Goal: Contribute content: Contribute content

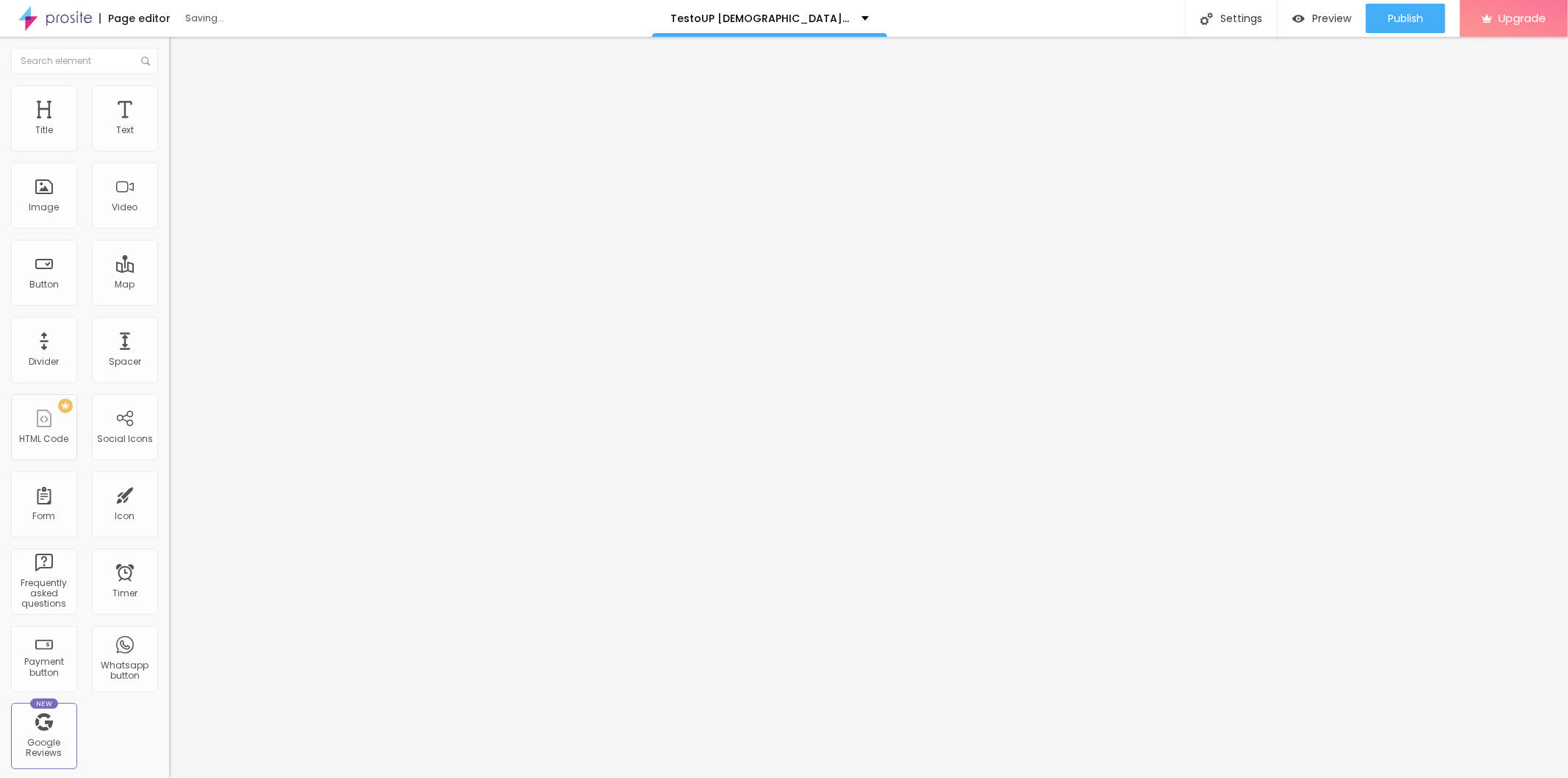
click at [169, 217] on div "Typography Reset to default" at bounding box center [254, 197] width 169 height 41
click at [175, 213] on icon "button" at bounding box center [179, 209] width 9 height 9
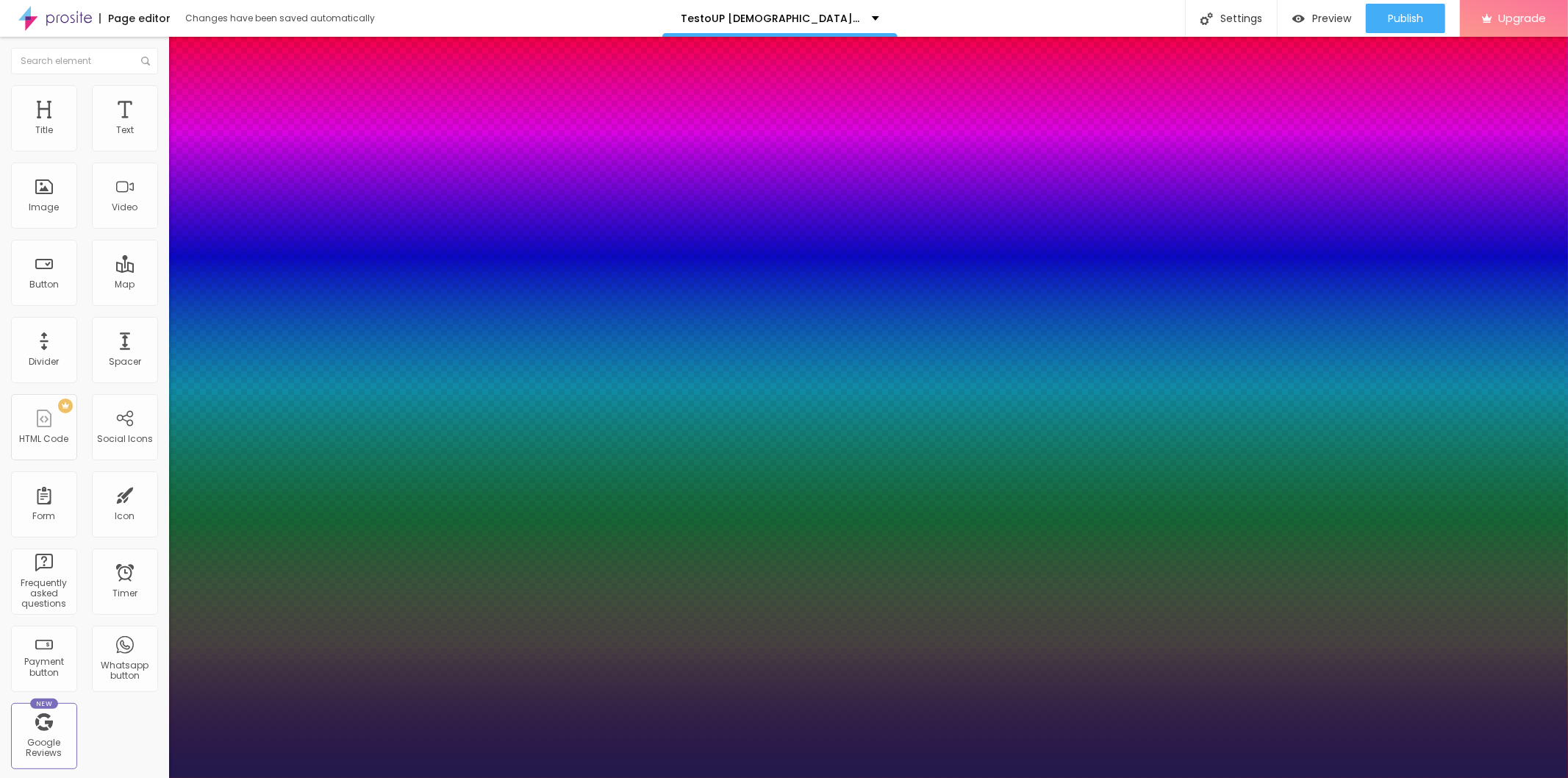
type input "1"
type input "50"
type input "1"
type input "51"
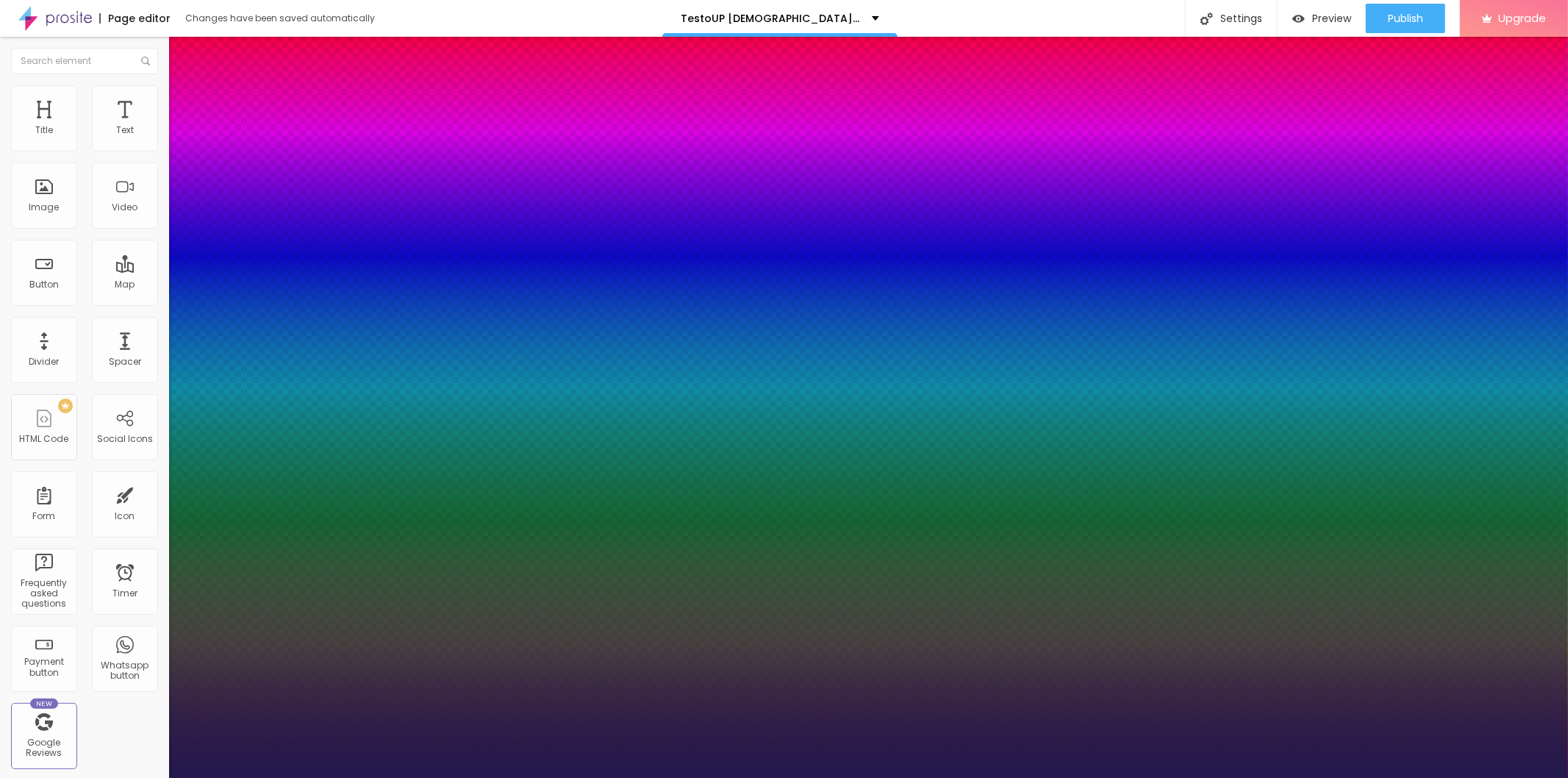
type input "51"
type input "1"
type input "44"
type input "1"
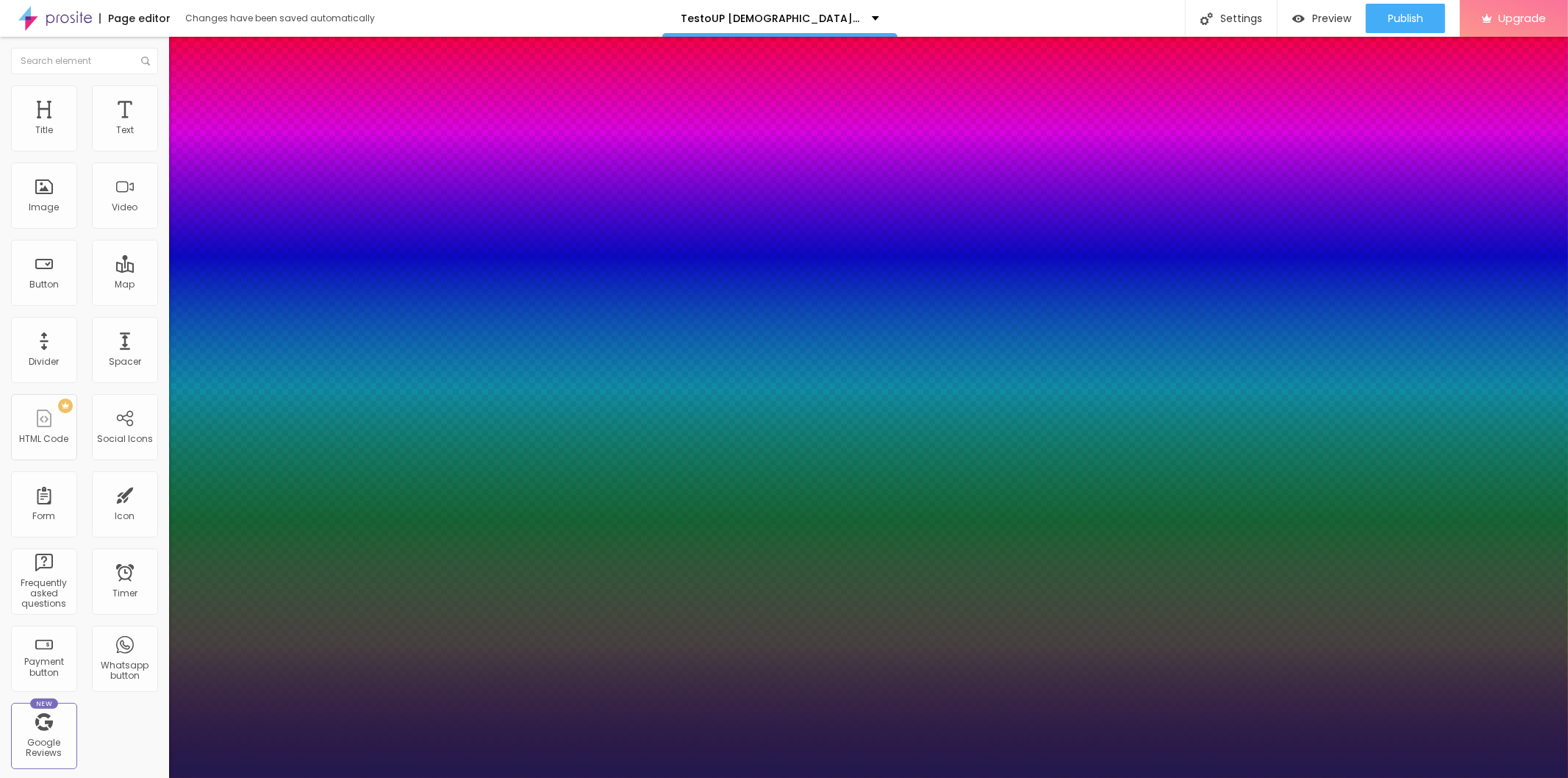
type input "43"
type input "1"
type input "41"
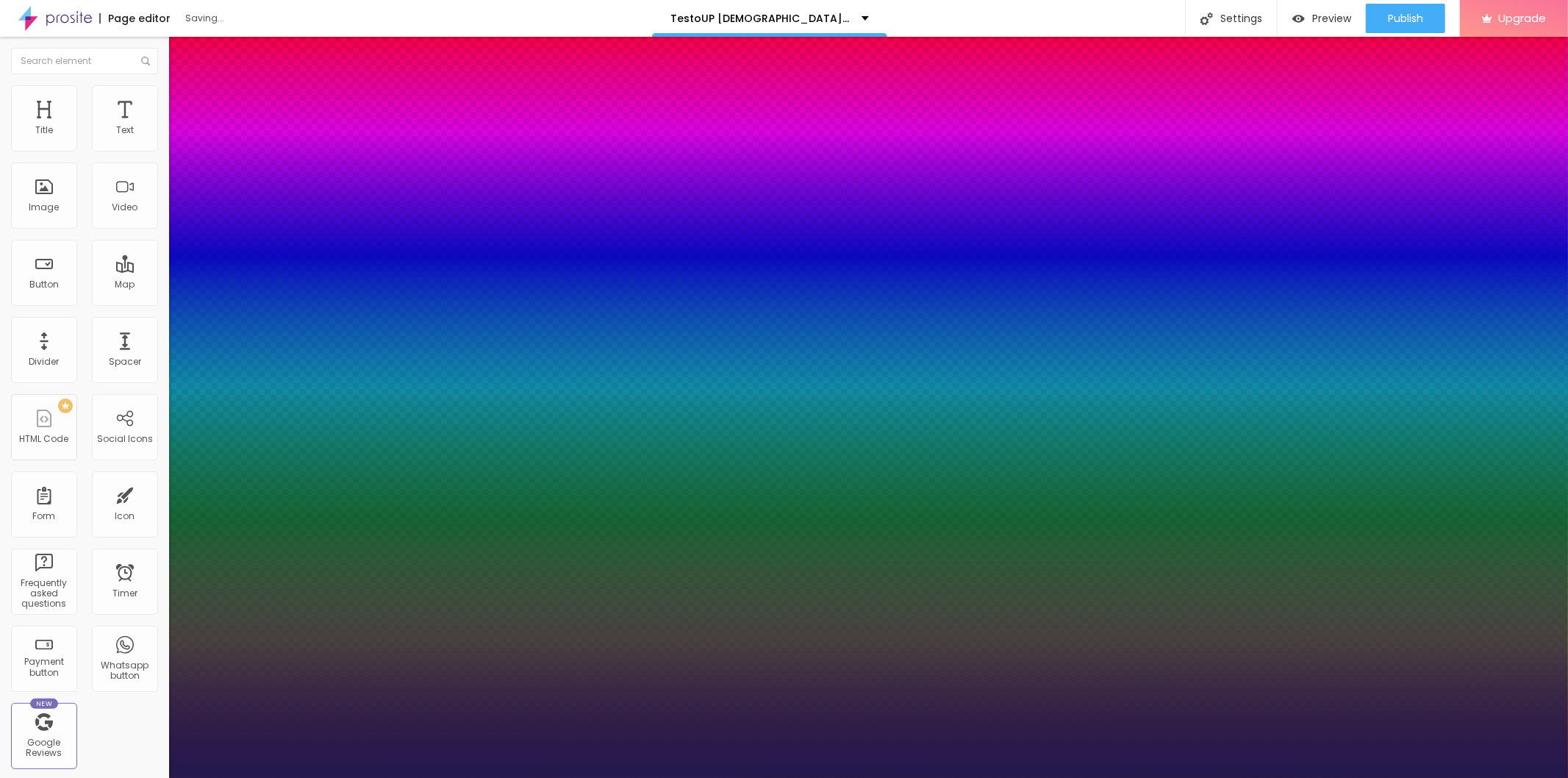
type input "1"
type input "44"
type input "1"
type input "46"
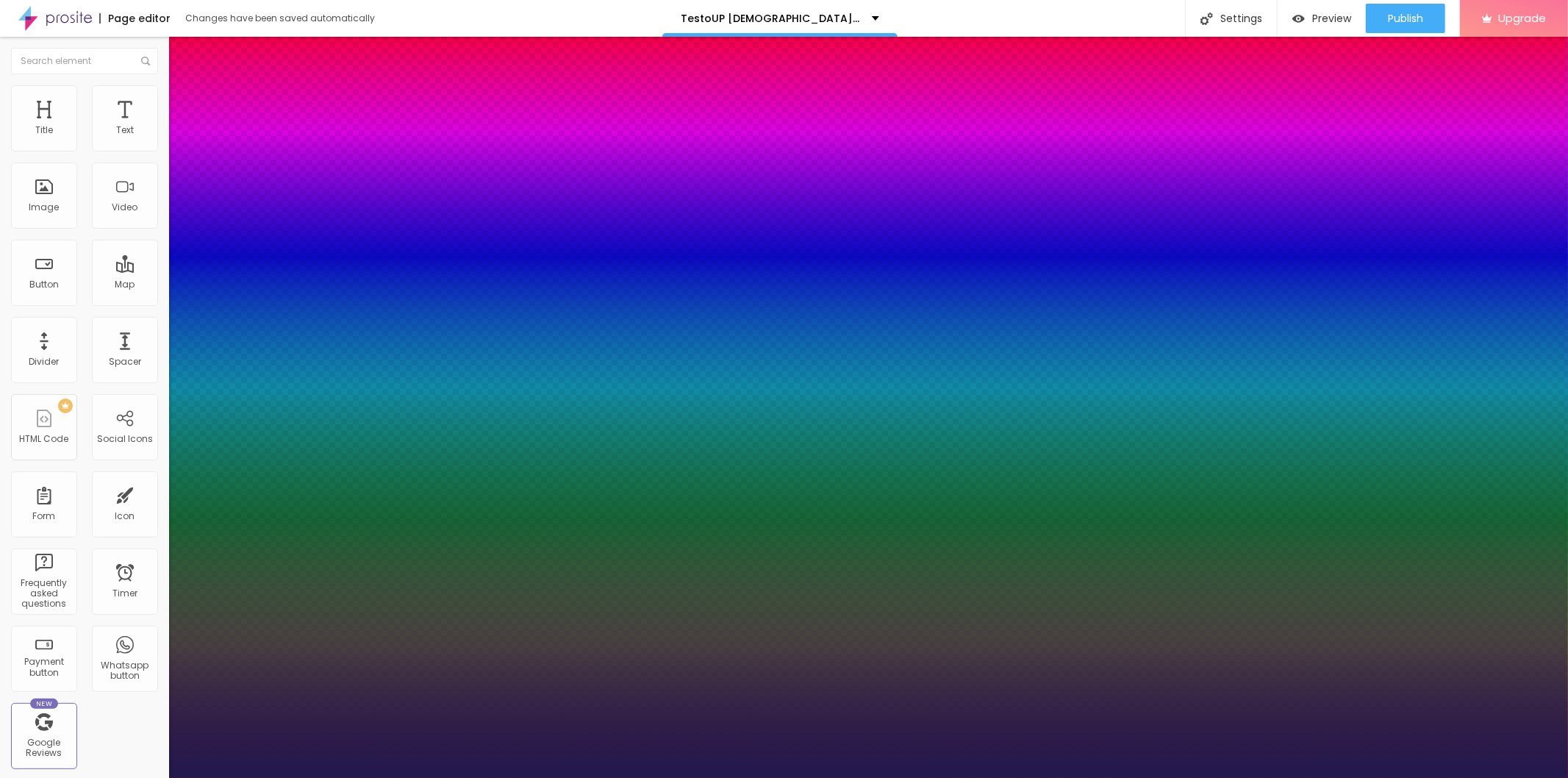
type input "46"
type input "1"
type input "47"
type input "1"
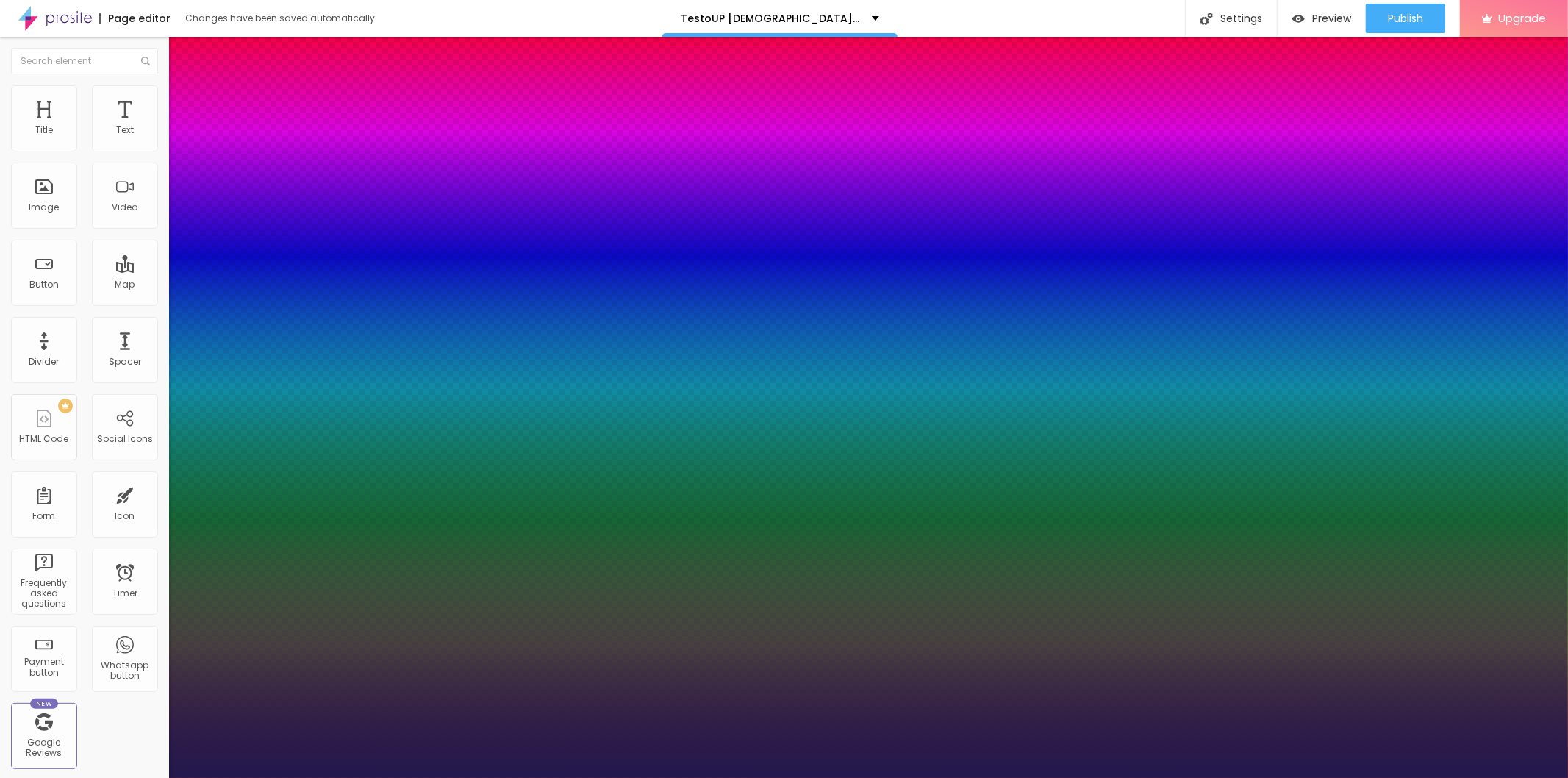
drag, startPoint x: 199, startPoint y: 414, endPoint x: 235, endPoint y: 414, distance: 36.0
type input "47"
click at [662, 777] on div at bounding box center [784, 778] width 1568 height 0
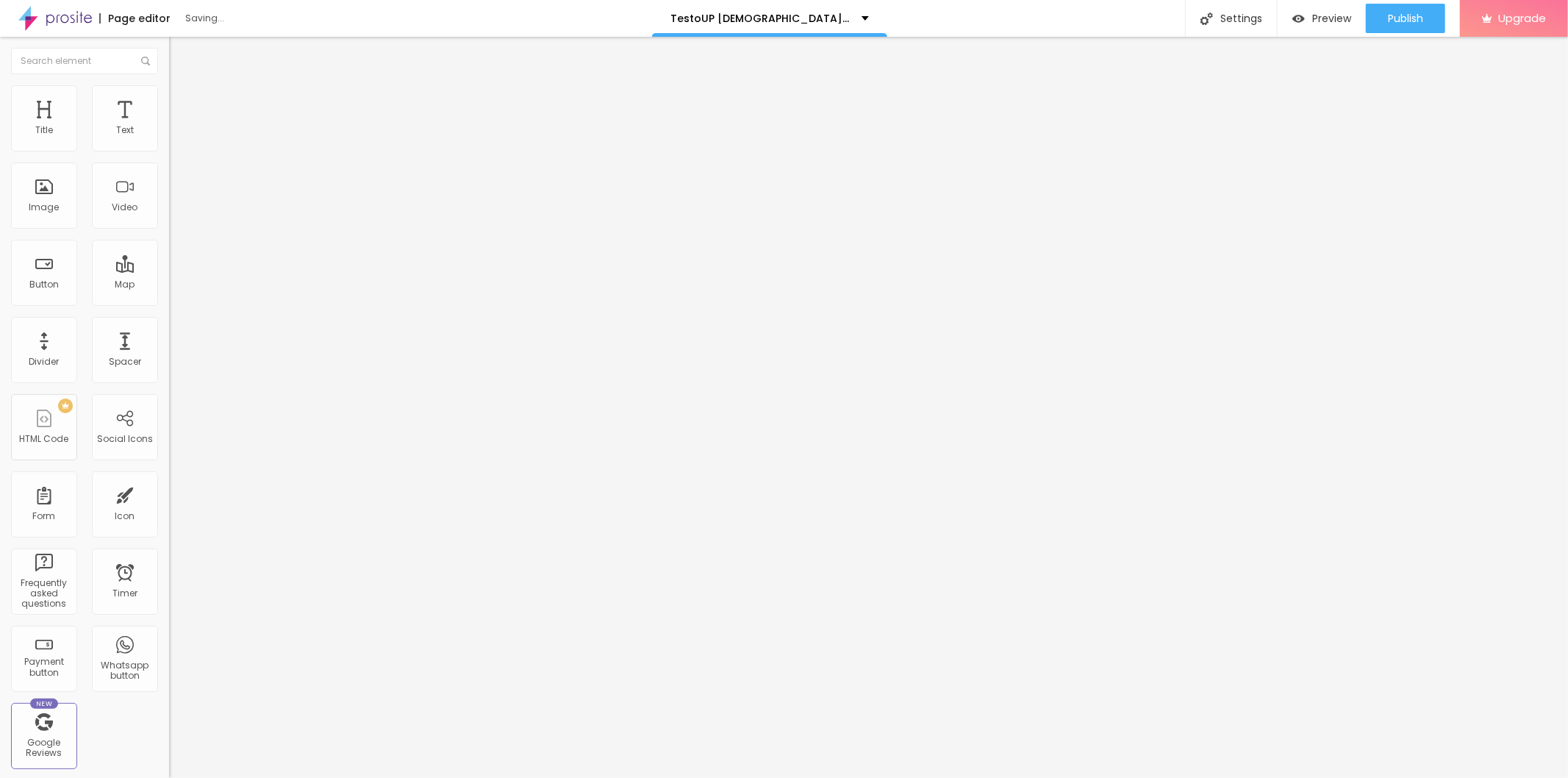
click at [169, 127] on span "Add image" at bounding box center [200, 120] width 61 height 12
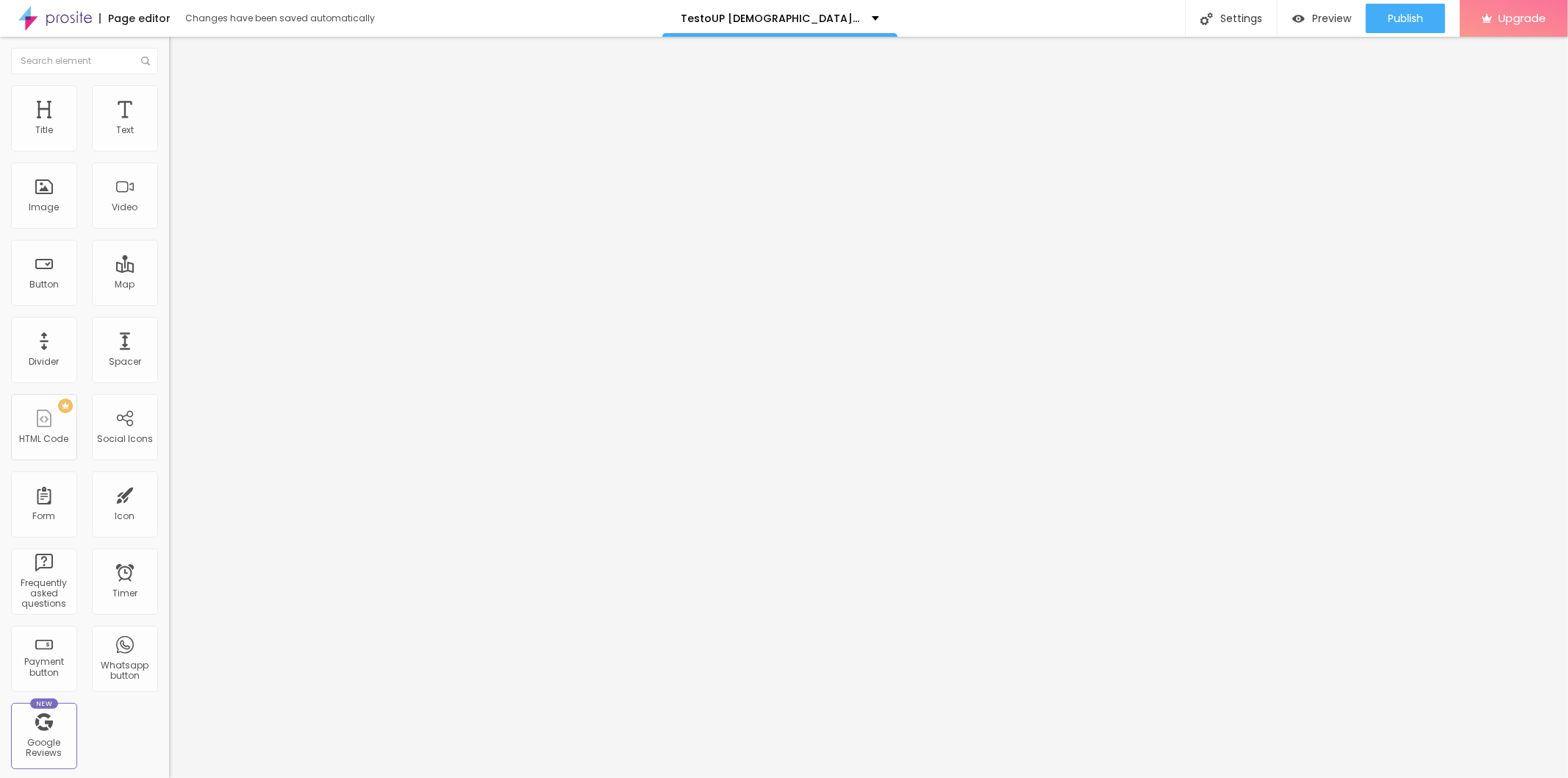
click at [169, 314] on div "URL https://" at bounding box center [254, 296] width 169 height 36
click at [169, 301] on input "https://" at bounding box center [257, 294] width 176 height 15
paste input "[DOMAIN_NAME][URL]"
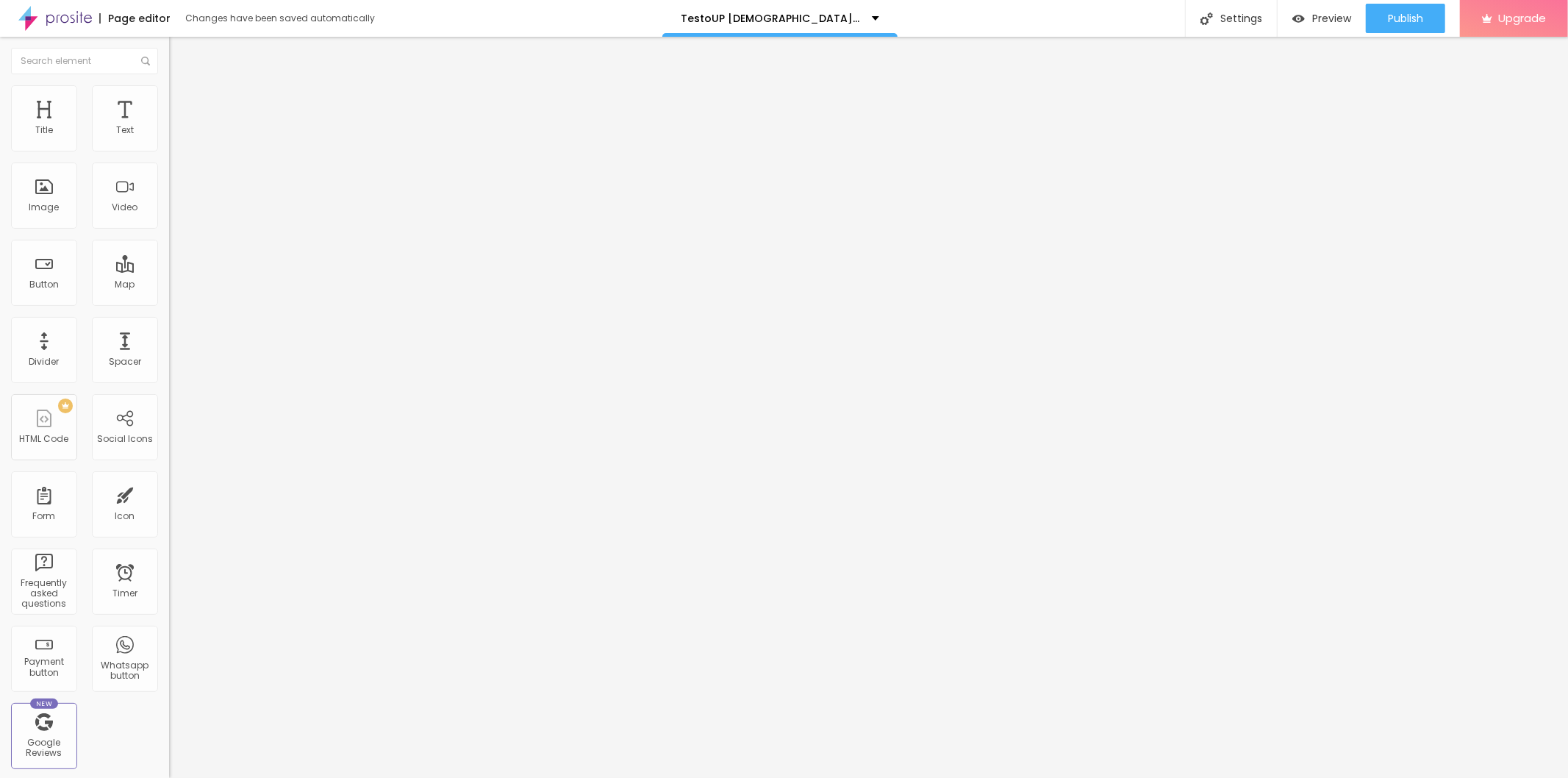
type input "[URL][DOMAIN_NAME]"
click at [169, 149] on input "text" at bounding box center [257, 141] width 176 height 15
paste input "TestoUP [DEMOGRAPHIC_DATA][MEDICAL_DATA]"
type input "TestoUP [DEMOGRAPHIC_DATA][MEDICAL_DATA]"
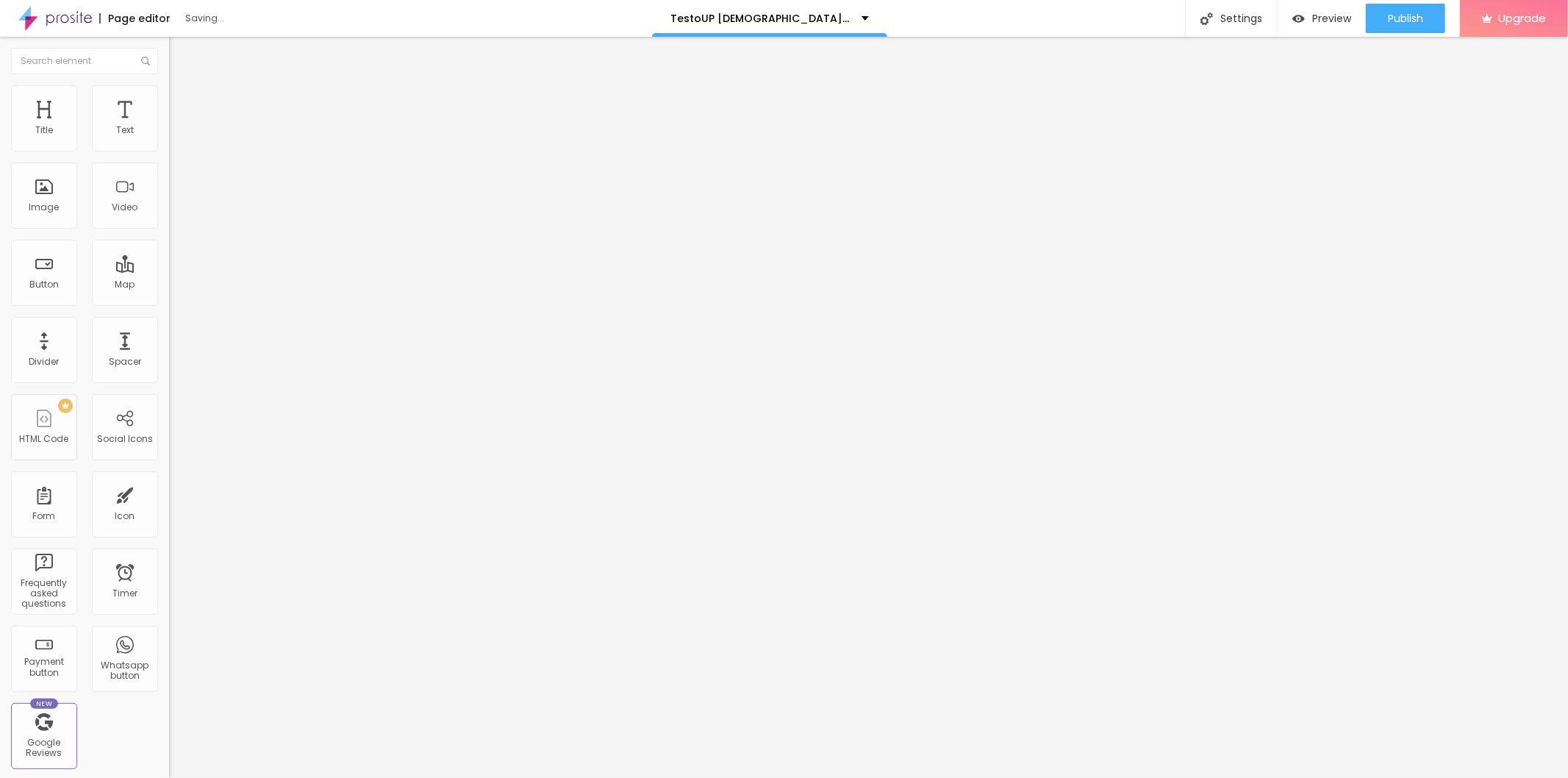
click at [169, 86] on img at bounding box center [176, 92] width 13 height 13
type input "90"
type input "85"
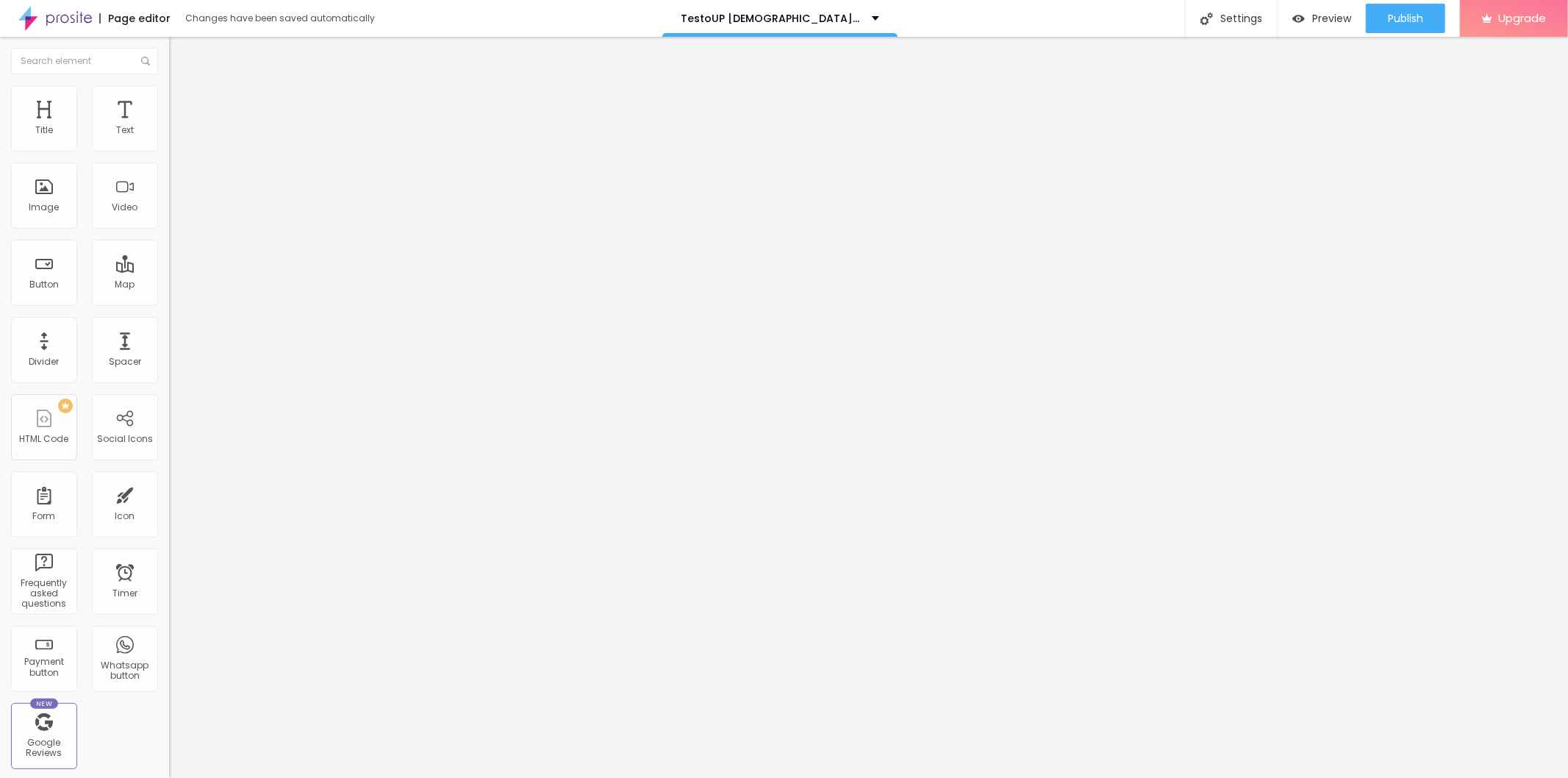
type input "80"
type input "75"
type input "70"
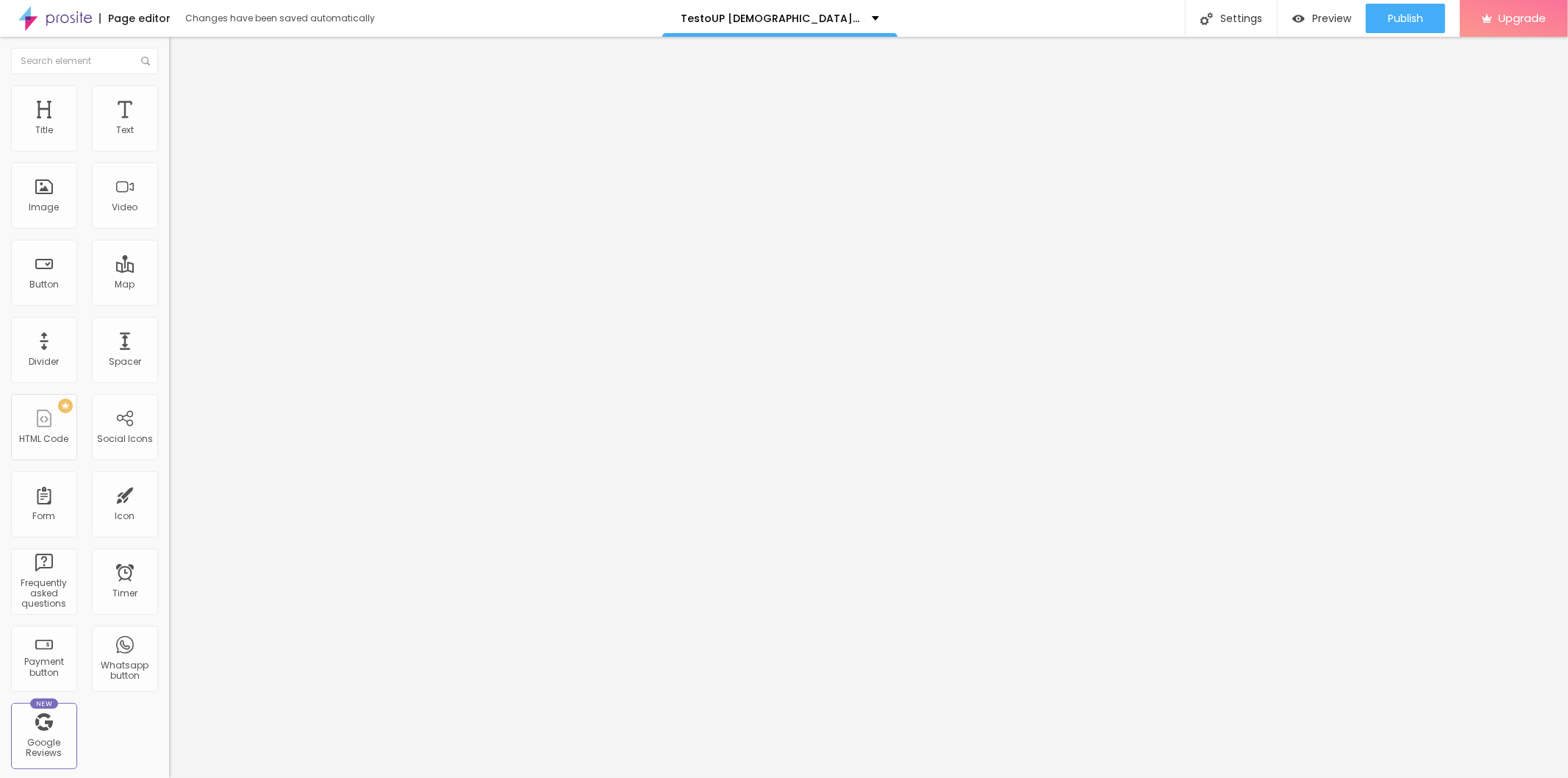
type input "70"
type input "65"
type input "60"
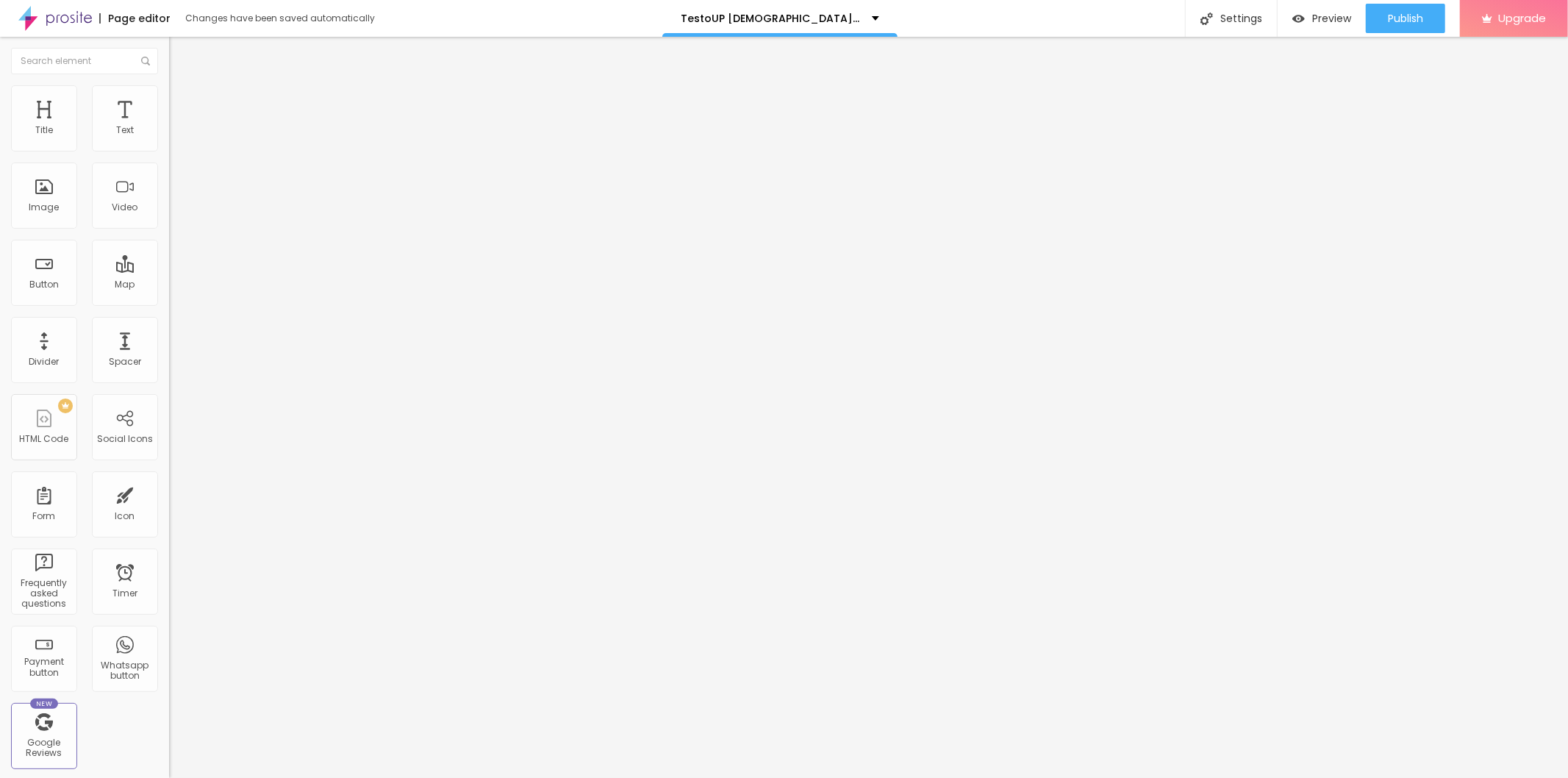
type input "55"
type input "50"
type input "45"
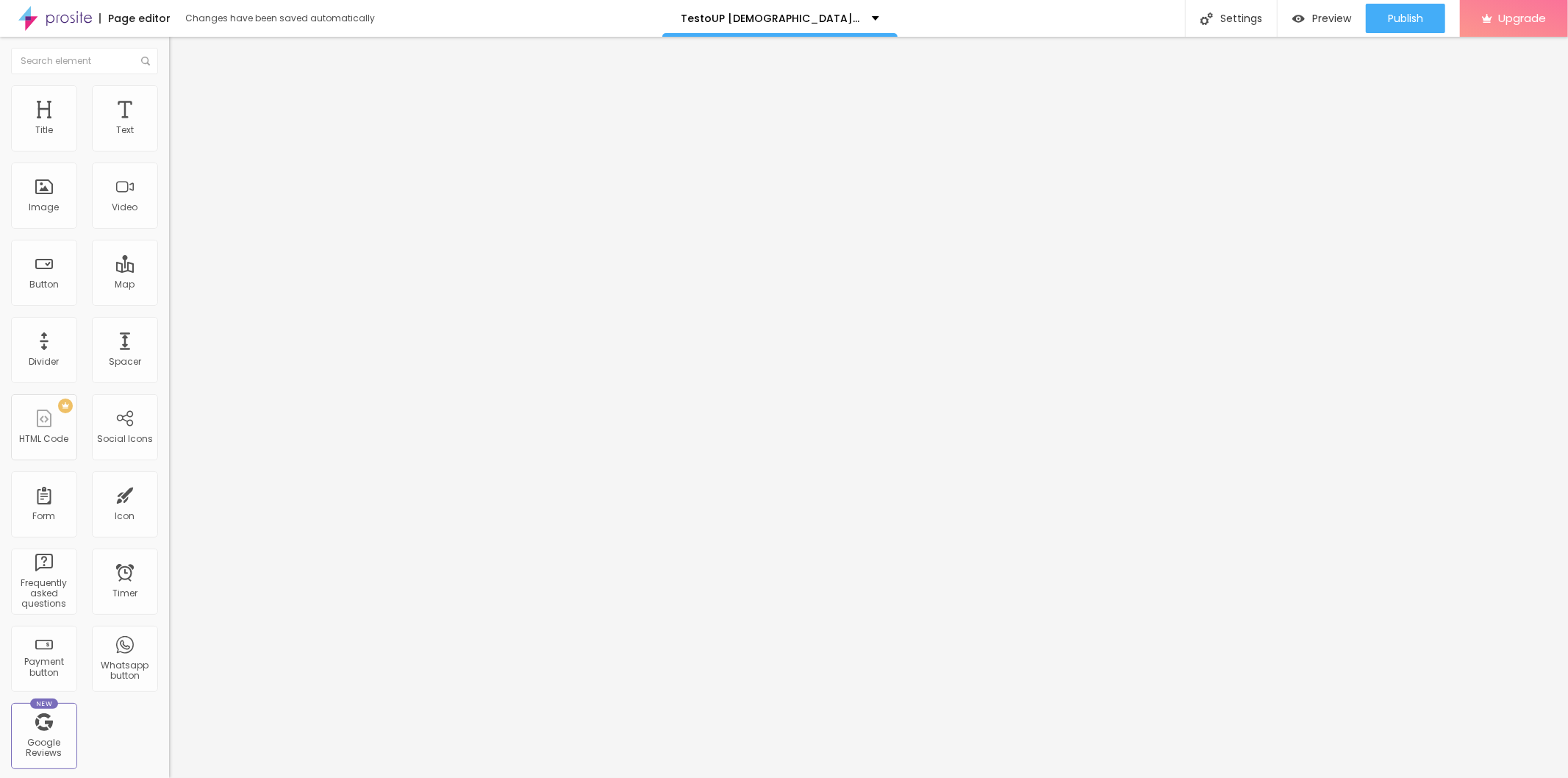
type input "45"
type input "40"
type input "35"
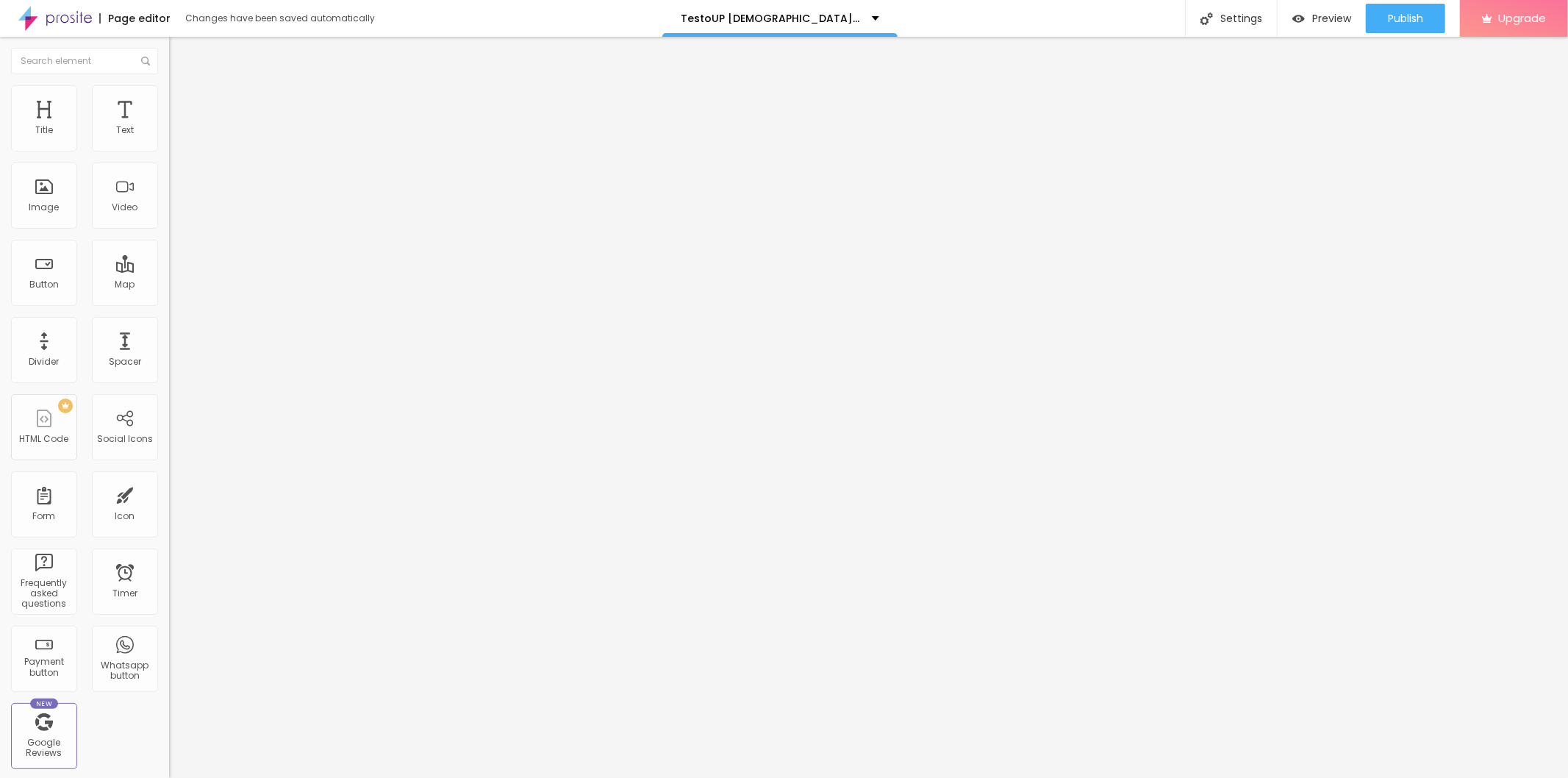
type input "30"
type input "25"
type input "20"
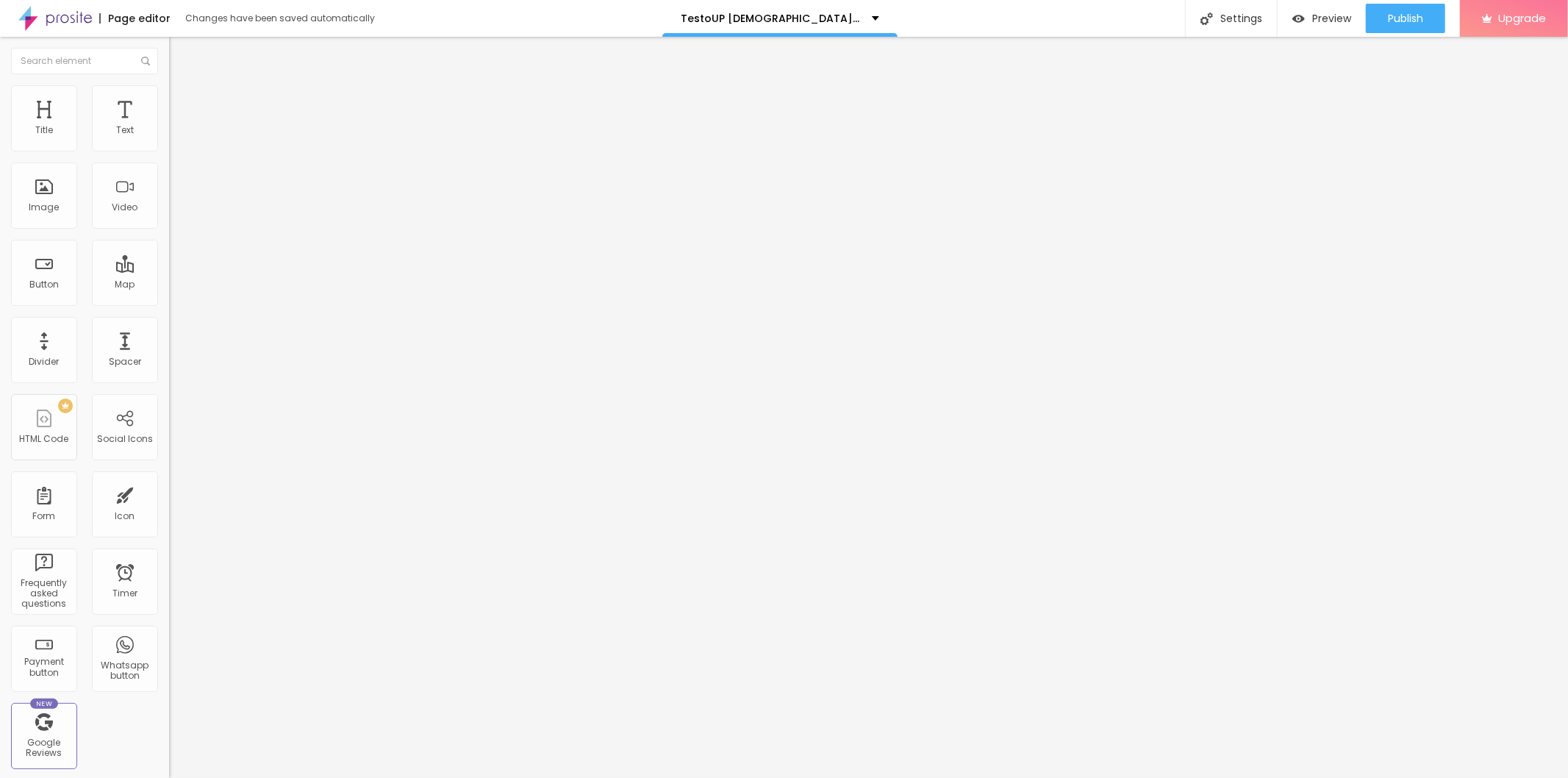
type input "20"
type input "25"
type input "30"
drag, startPoint x: 151, startPoint y: 156, endPoint x: 45, endPoint y: 165, distance: 106.4
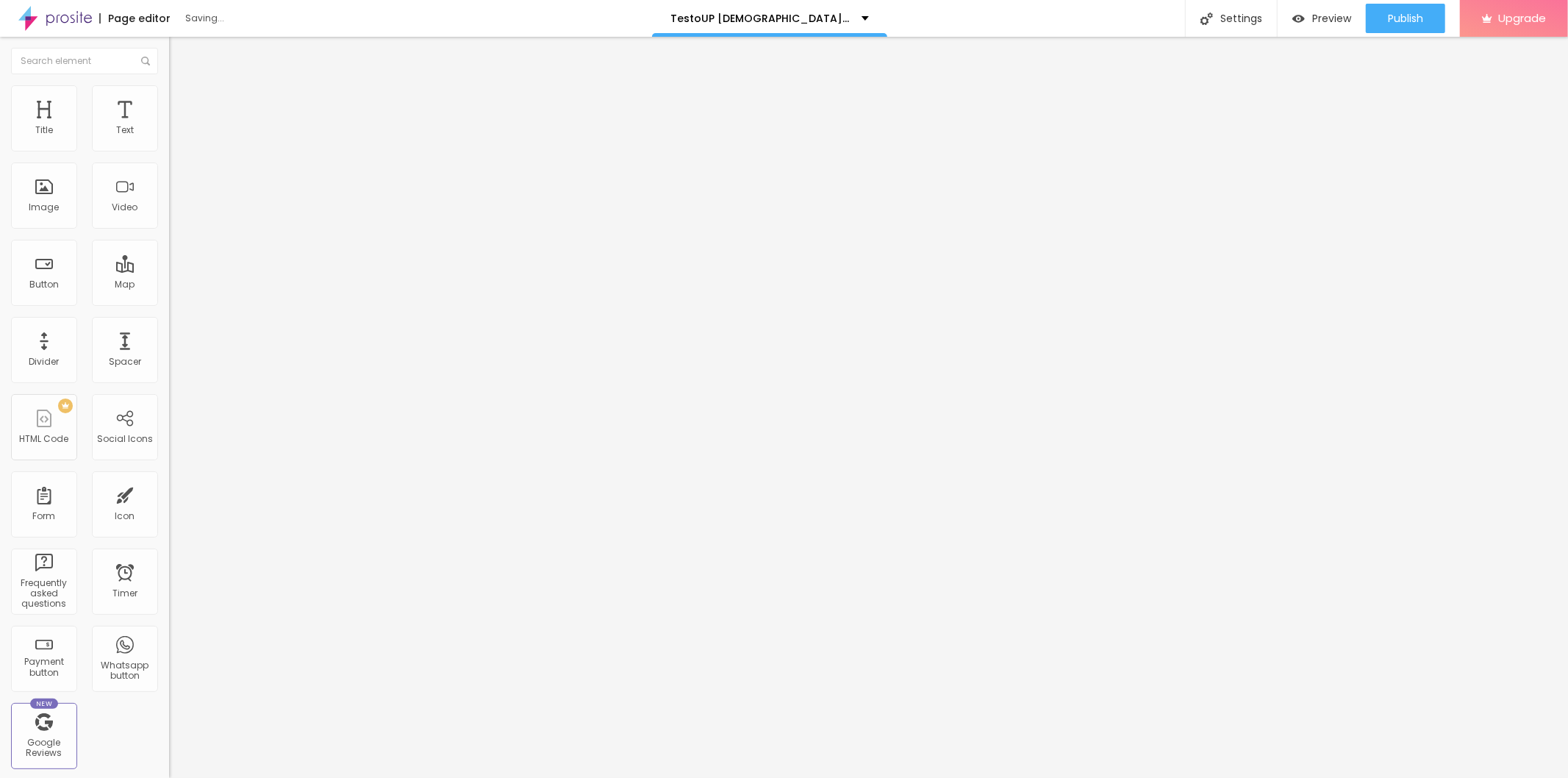
type input "30"
click at [169, 151] on input "range" at bounding box center [216, 144] width 94 height 12
click at [169, 217] on button "button" at bounding box center [179, 209] width 20 height 15
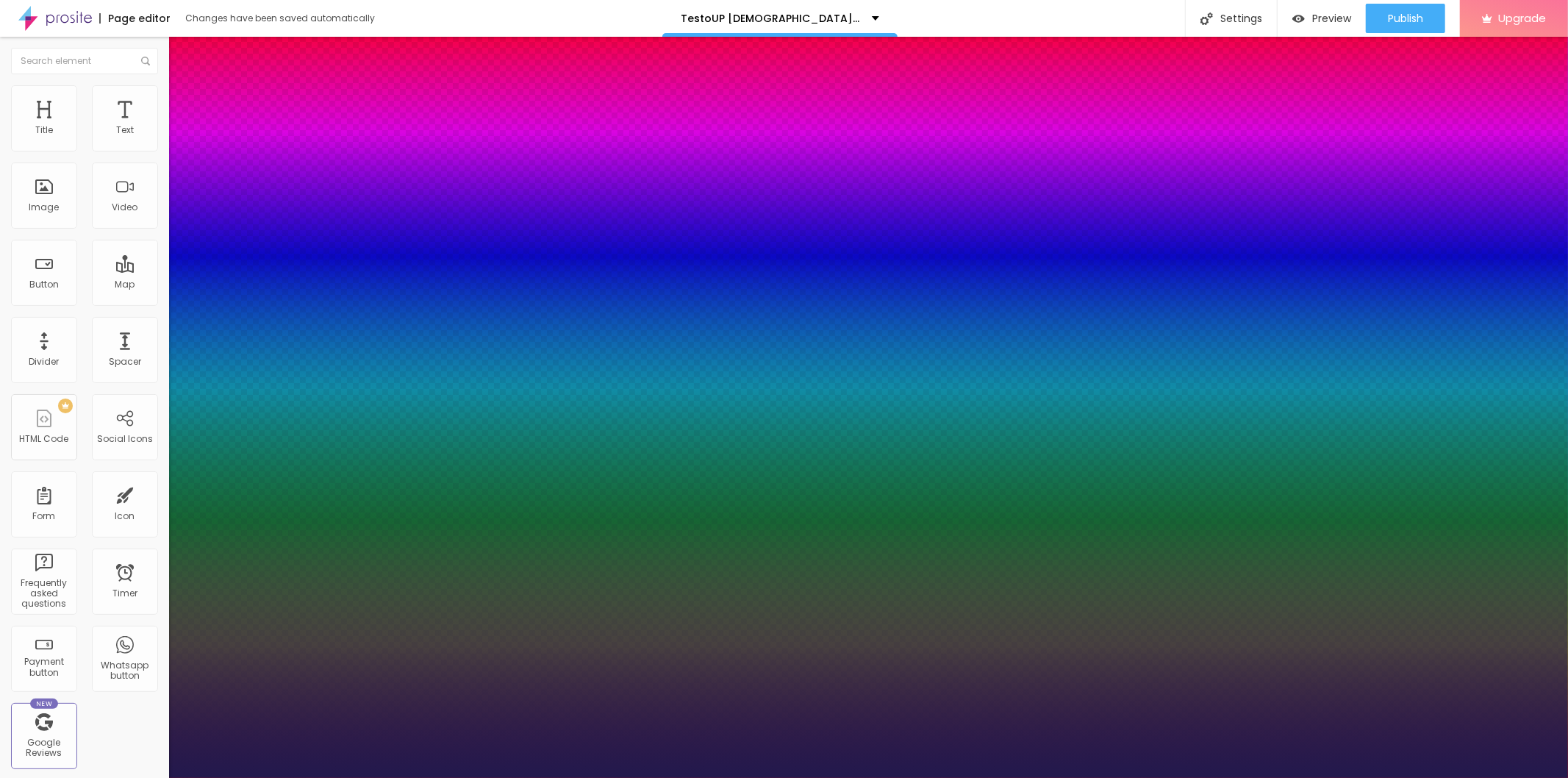
type input "1"
type input "36"
type input "1"
type input "38"
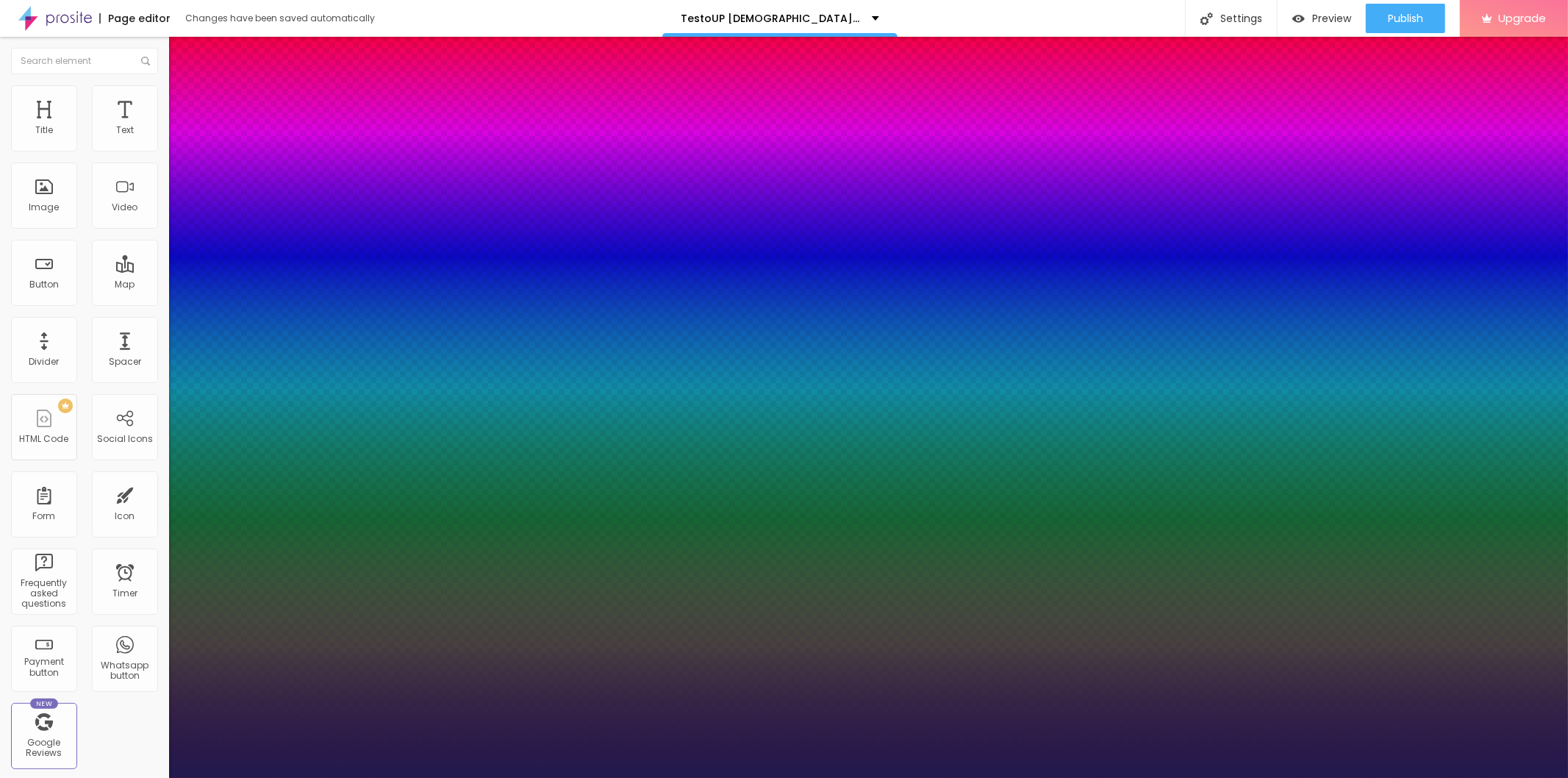
type input "38"
type input "1"
type input "40"
type input "1"
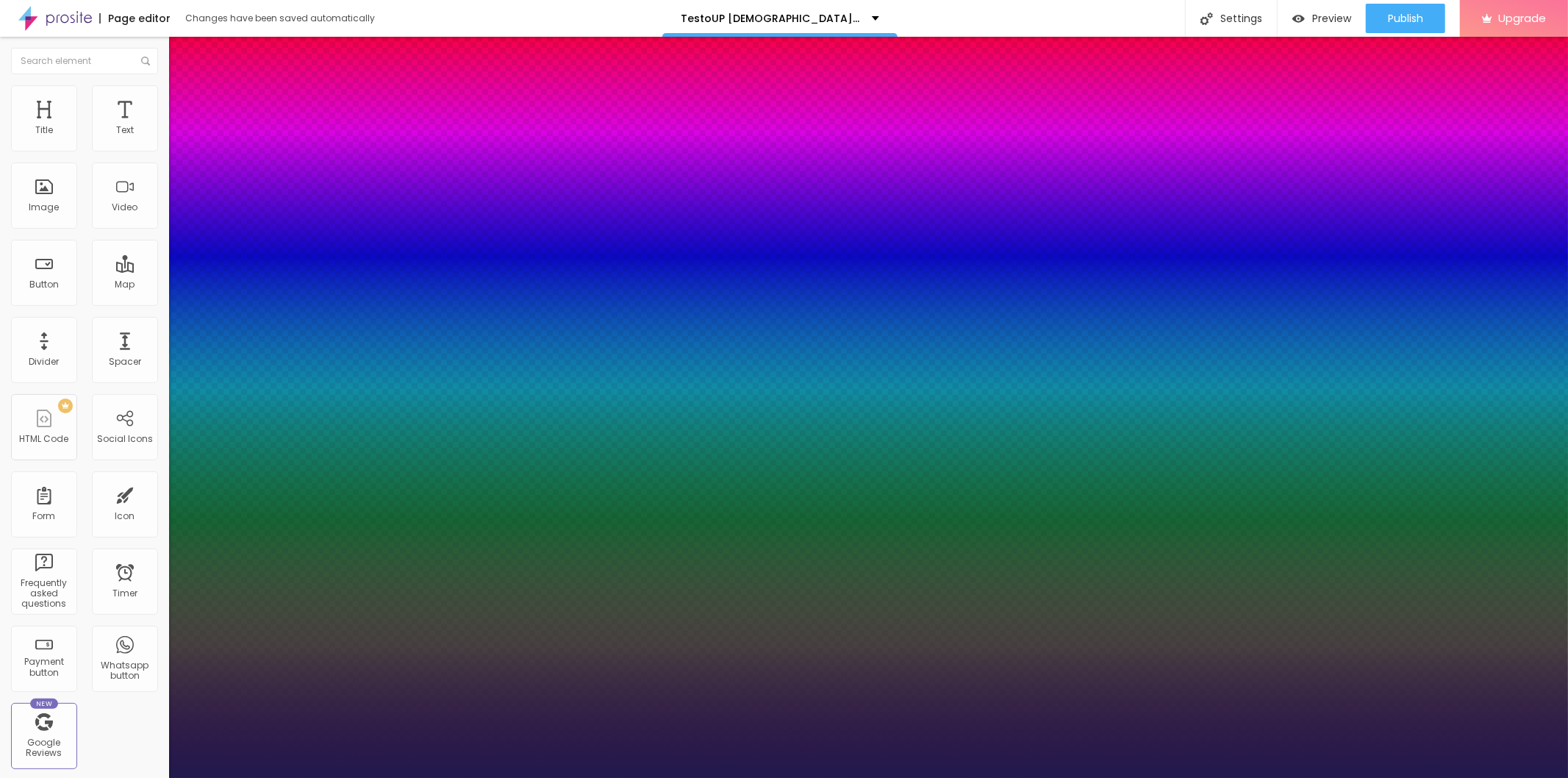
type input "41"
type input "1"
type input "38"
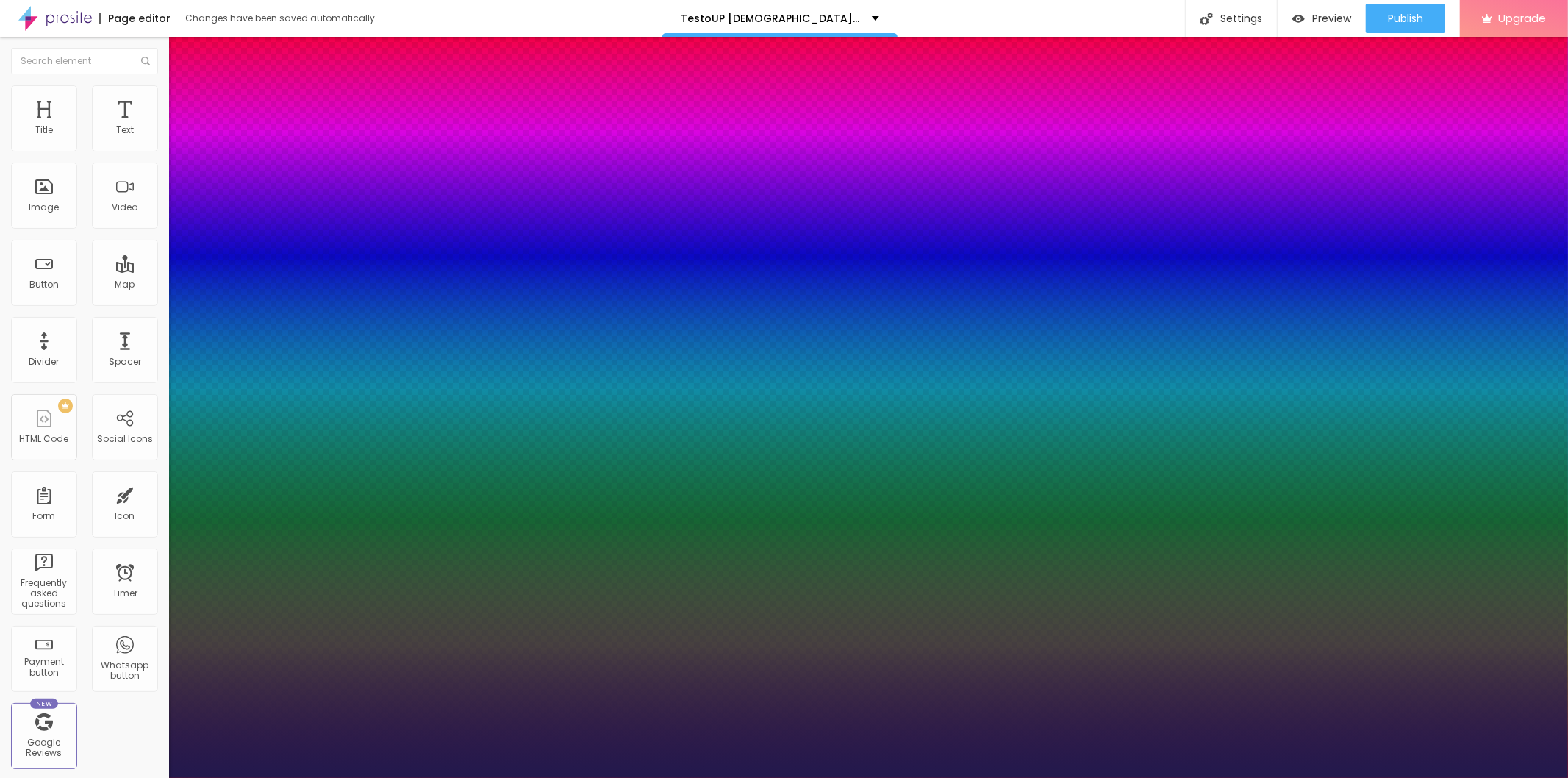
type input "1"
type input "36"
type input "1"
type input "37"
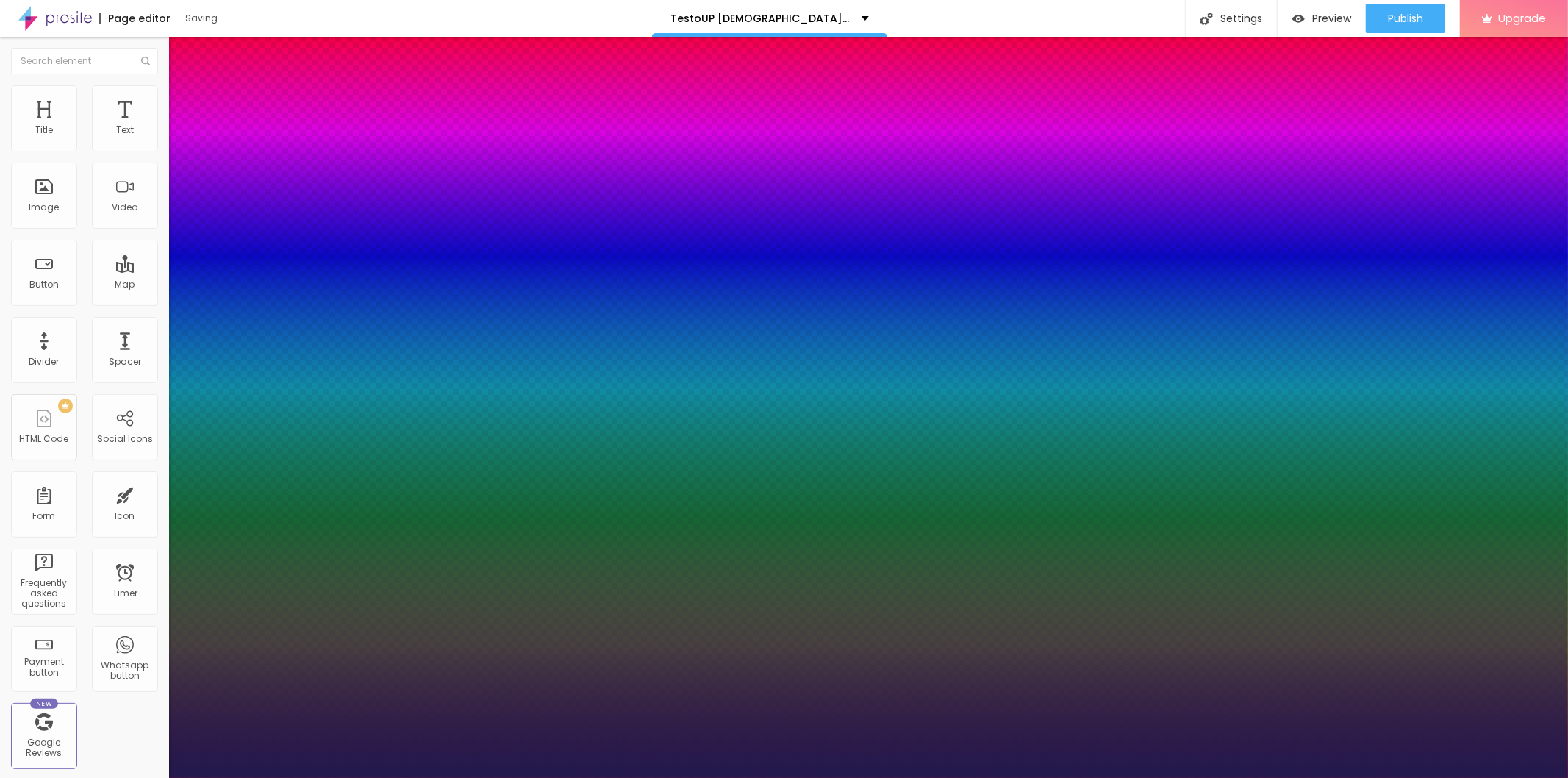
type input "37"
type input "1"
drag, startPoint x: 197, startPoint y: 410, endPoint x: 224, endPoint y: 410, distance: 27.0
type input "37"
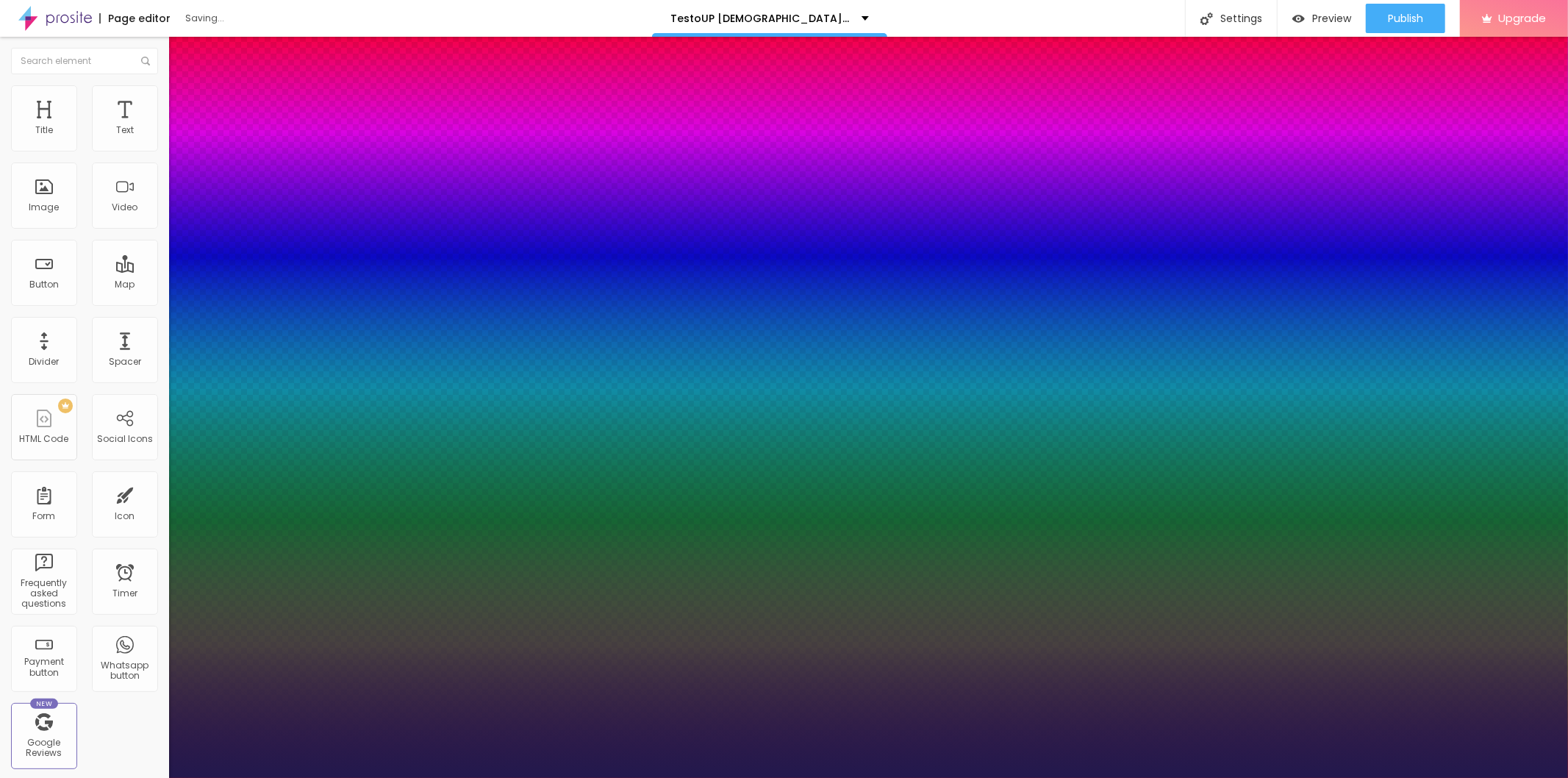
type input "1"
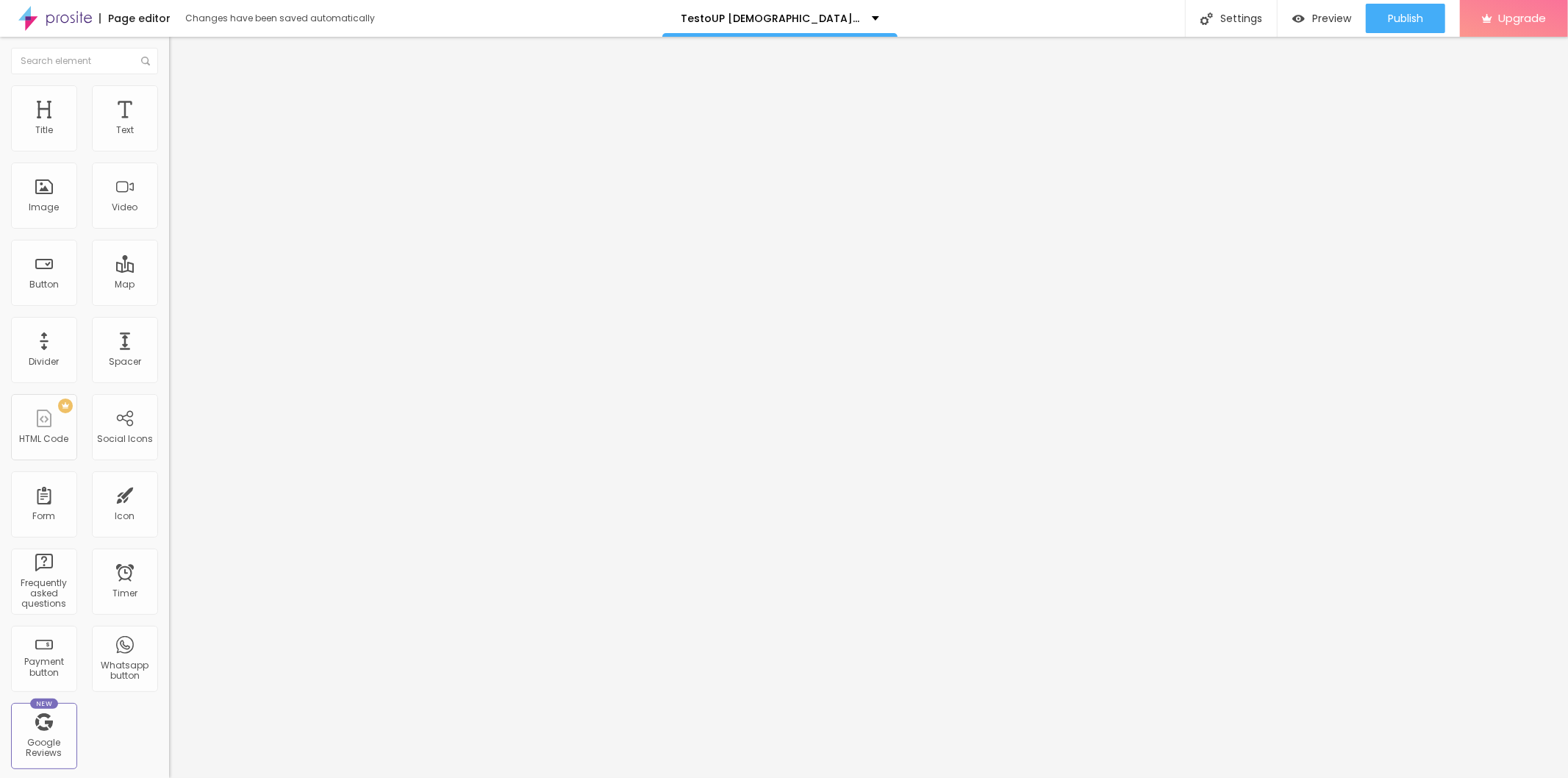
click at [169, 141] on button "button" at bounding box center [179, 133] width 20 height 15
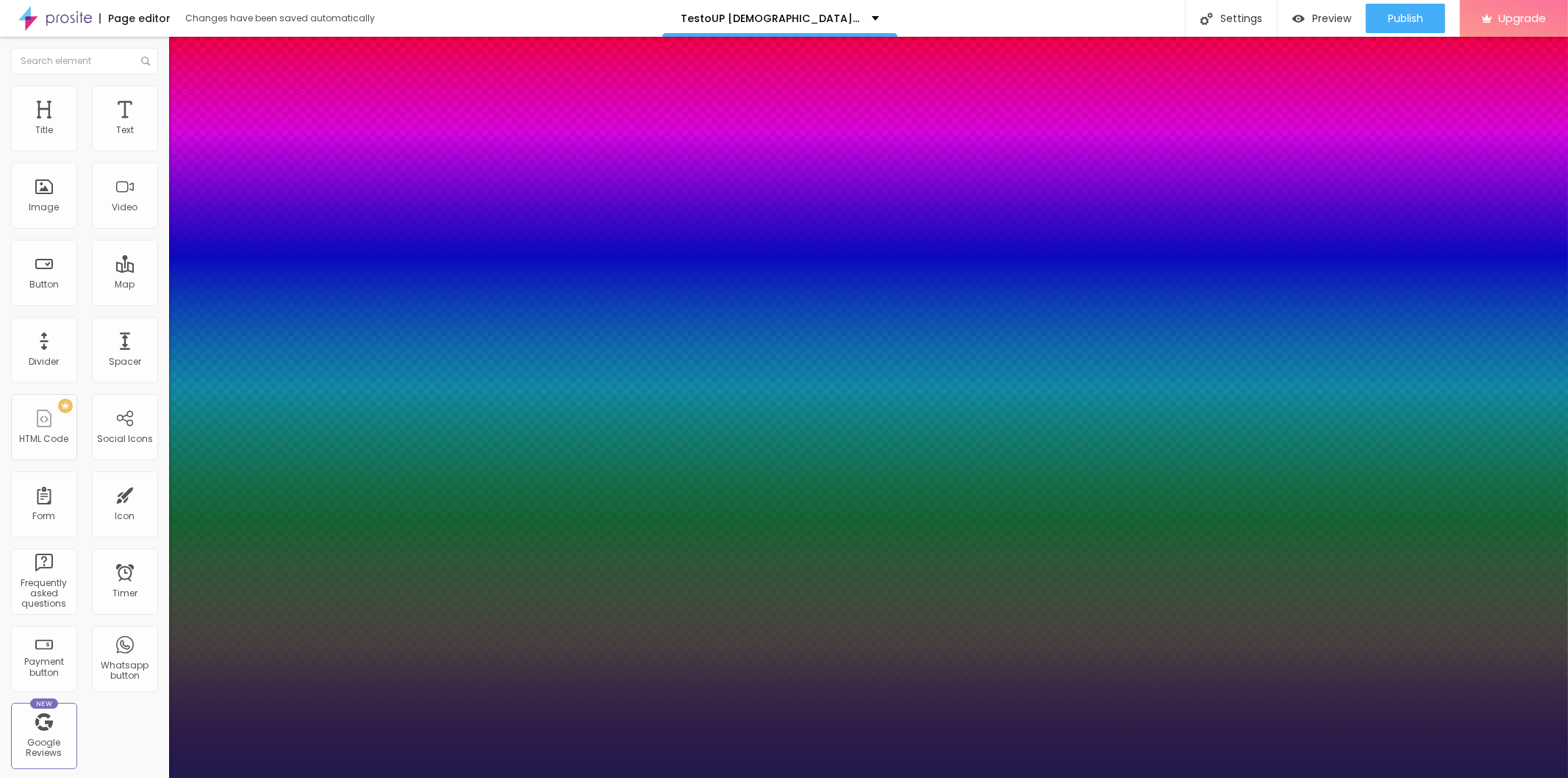
type input "1"
type input "18"
type input "1"
type input "19"
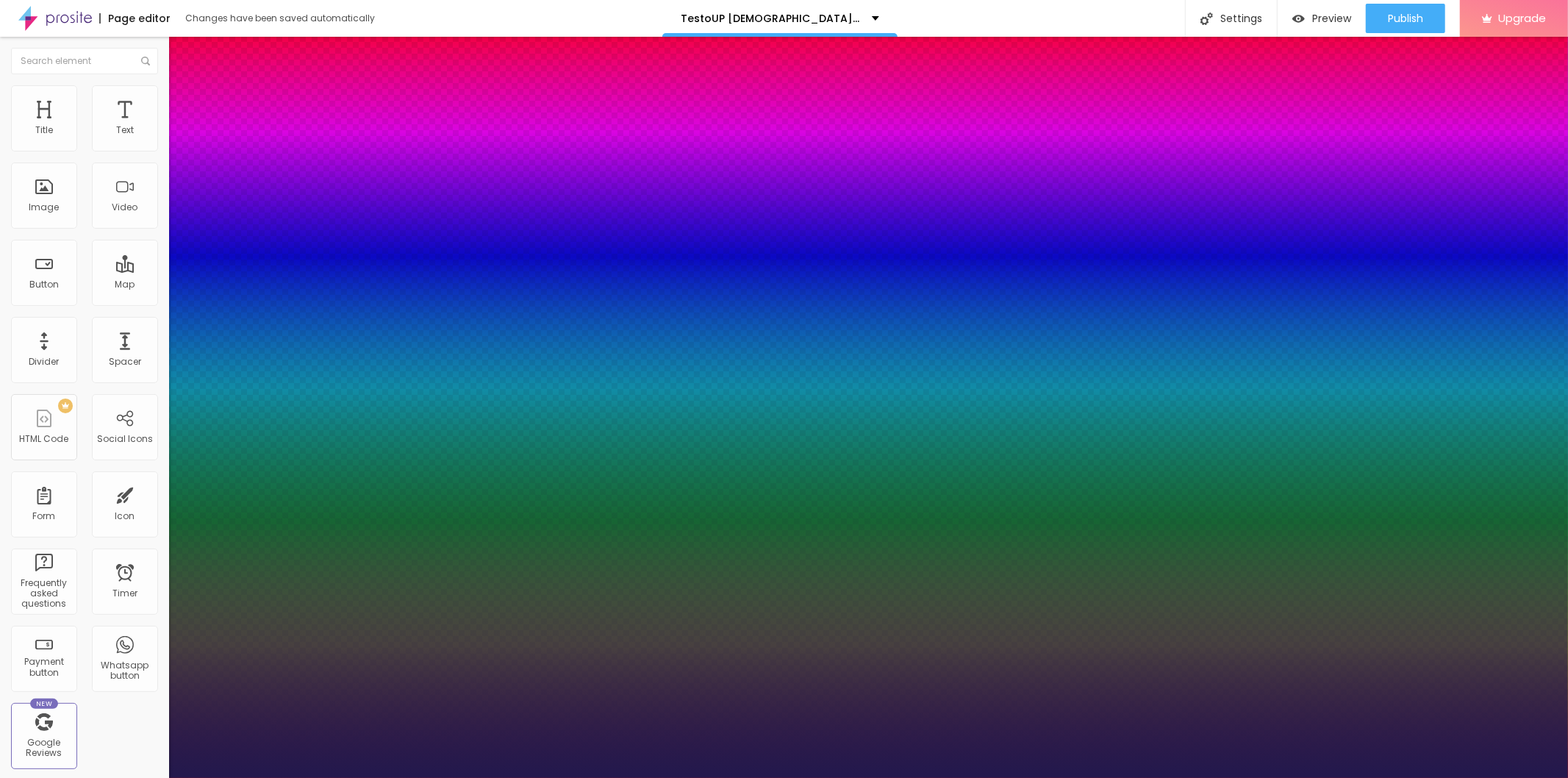
type input "19"
type input "1"
type input "20"
type input "1"
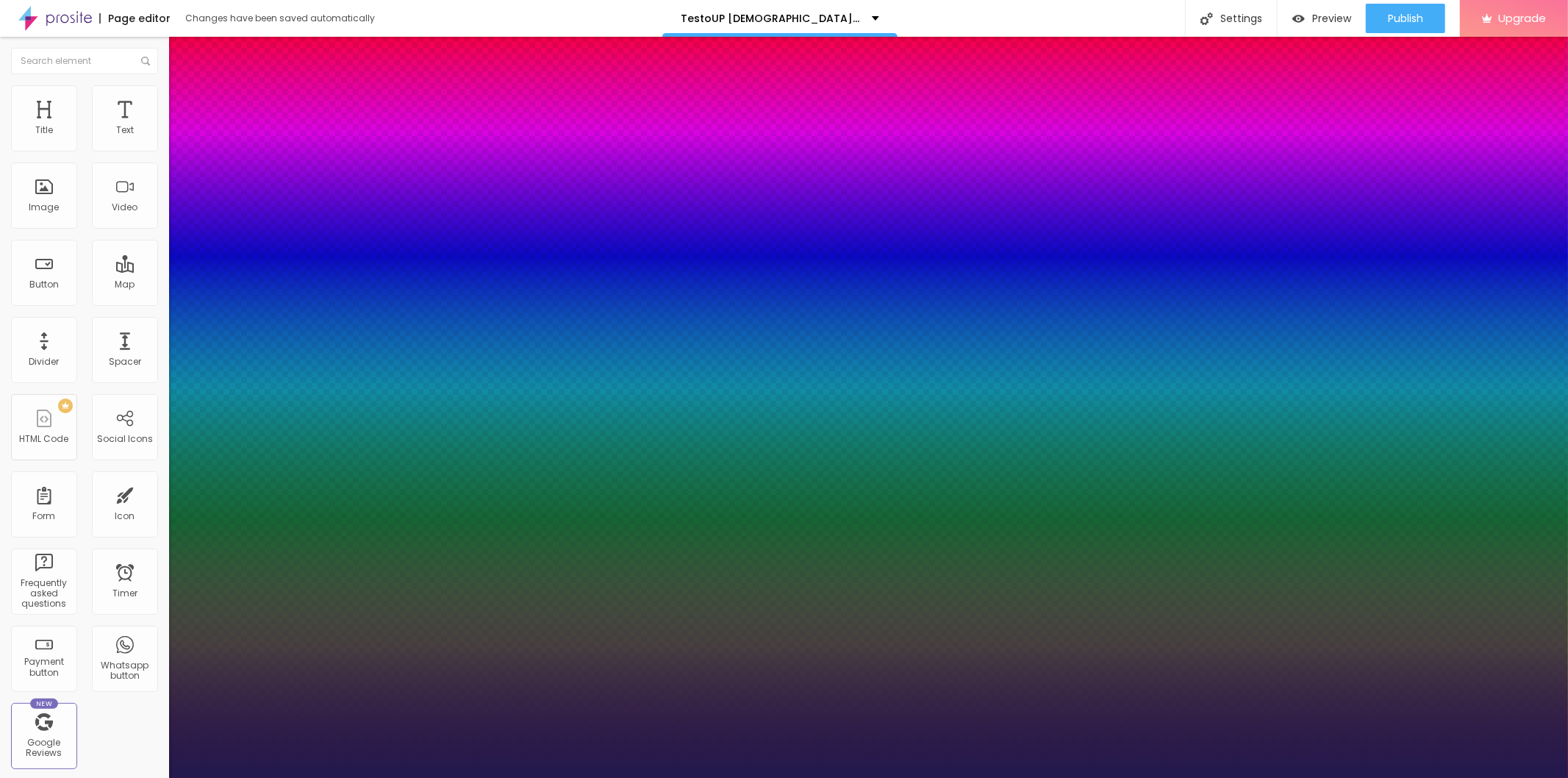
type input "21"
type input "1"
type input "23"
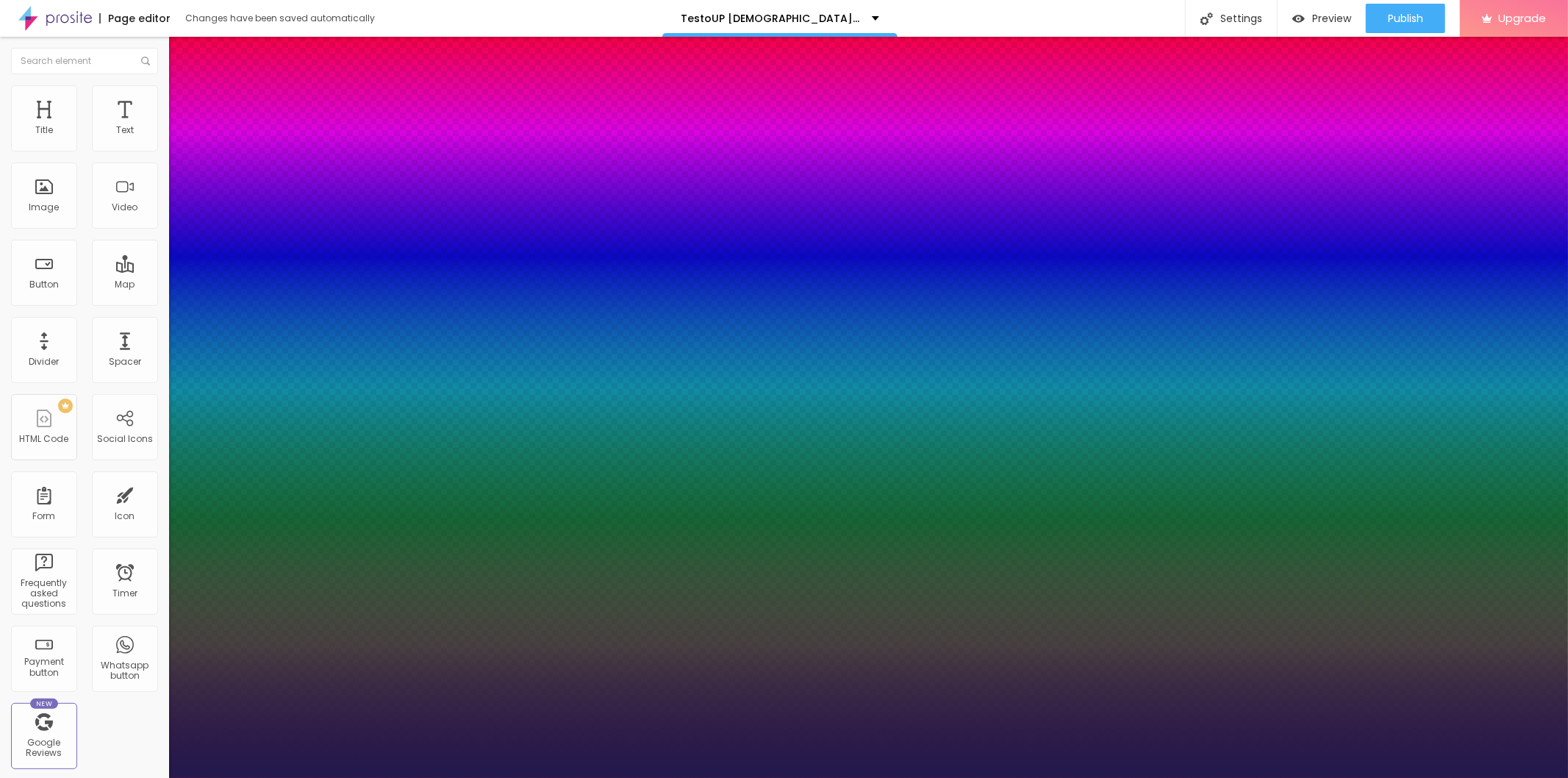
type input "1"
type input "25"
type input "1"
type input "27"
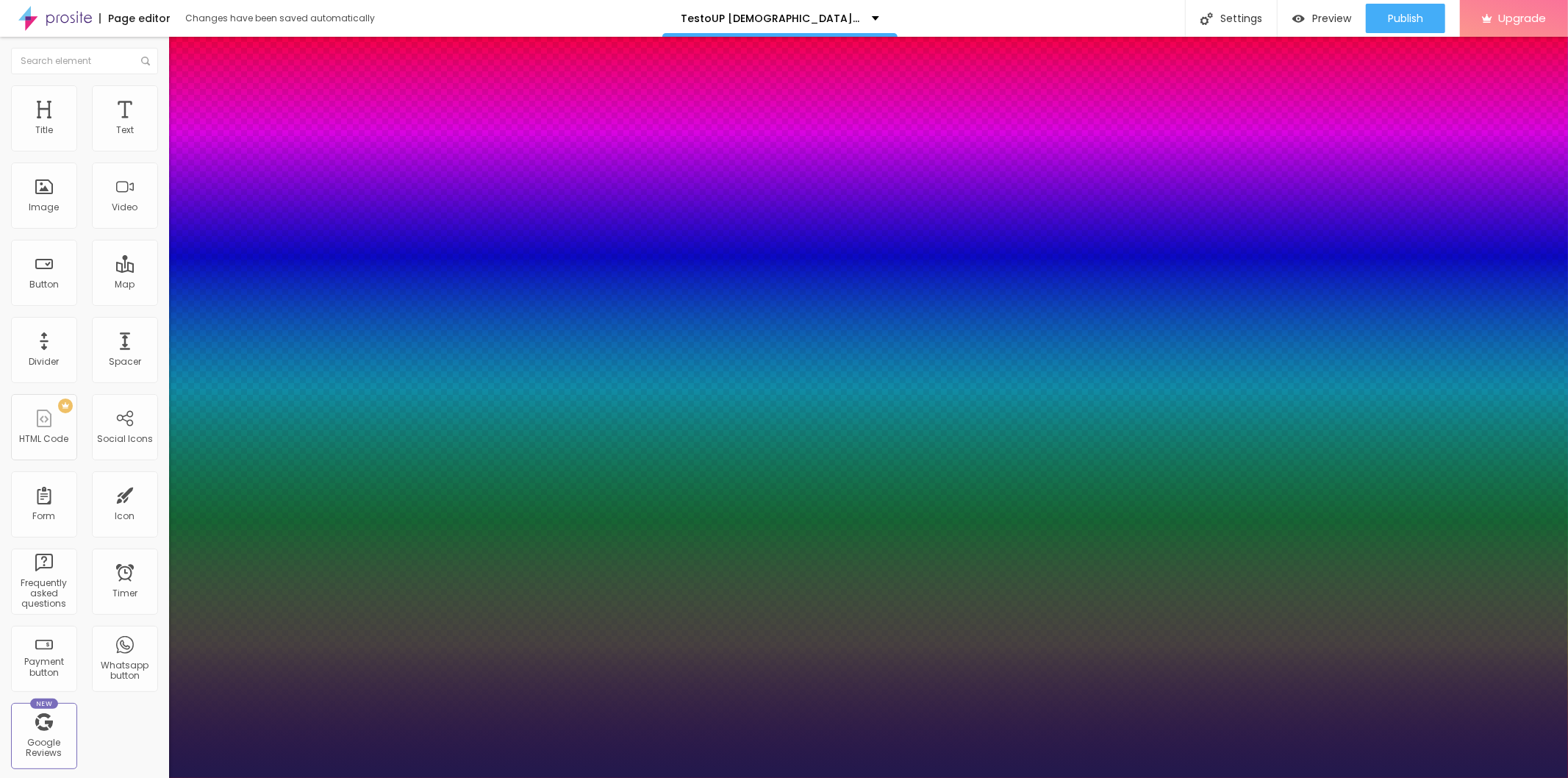
type input "27"
type input "1"
type input "28"
type input "1"
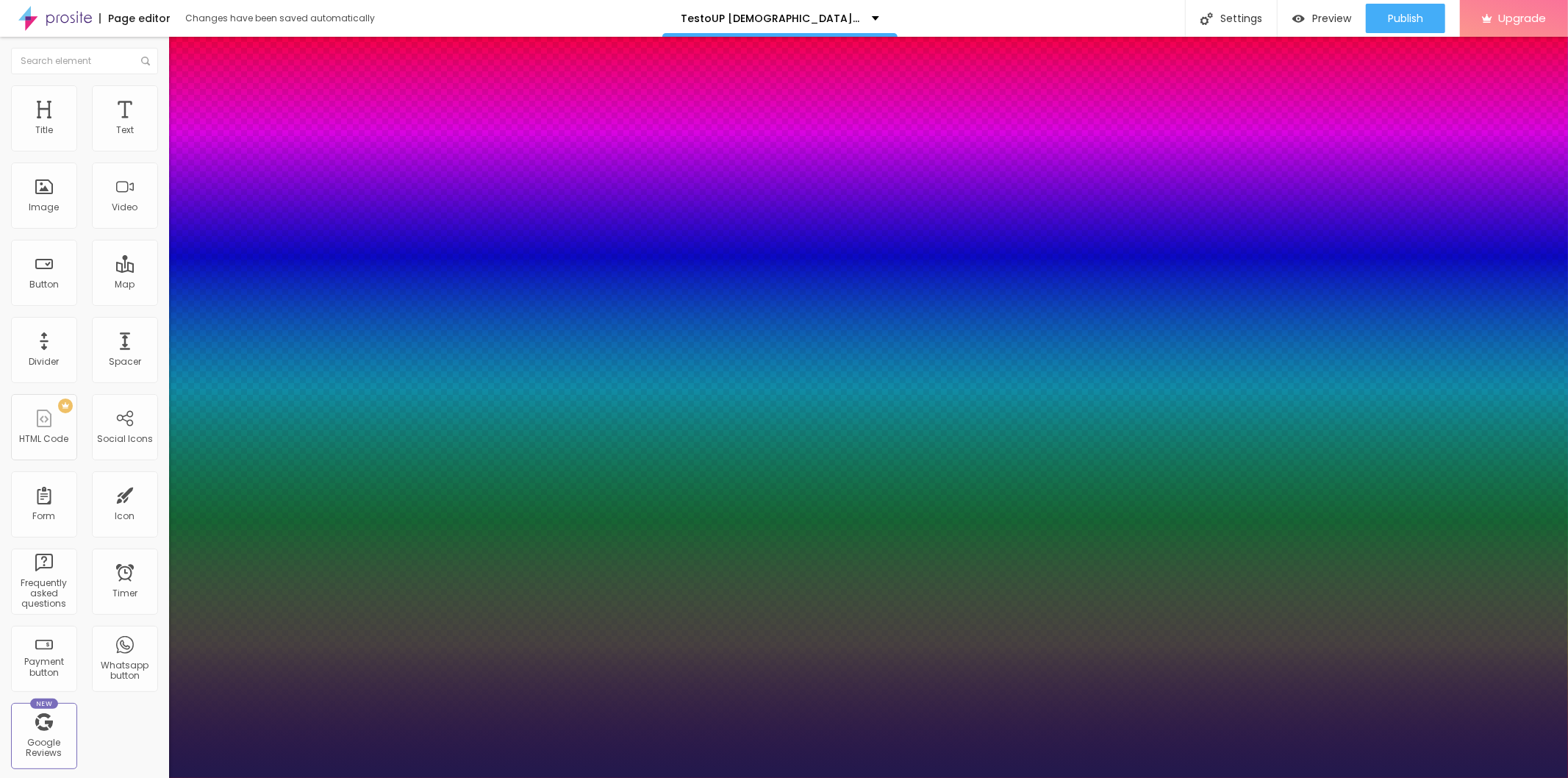
type input "25"
type input "1"
type input "21"
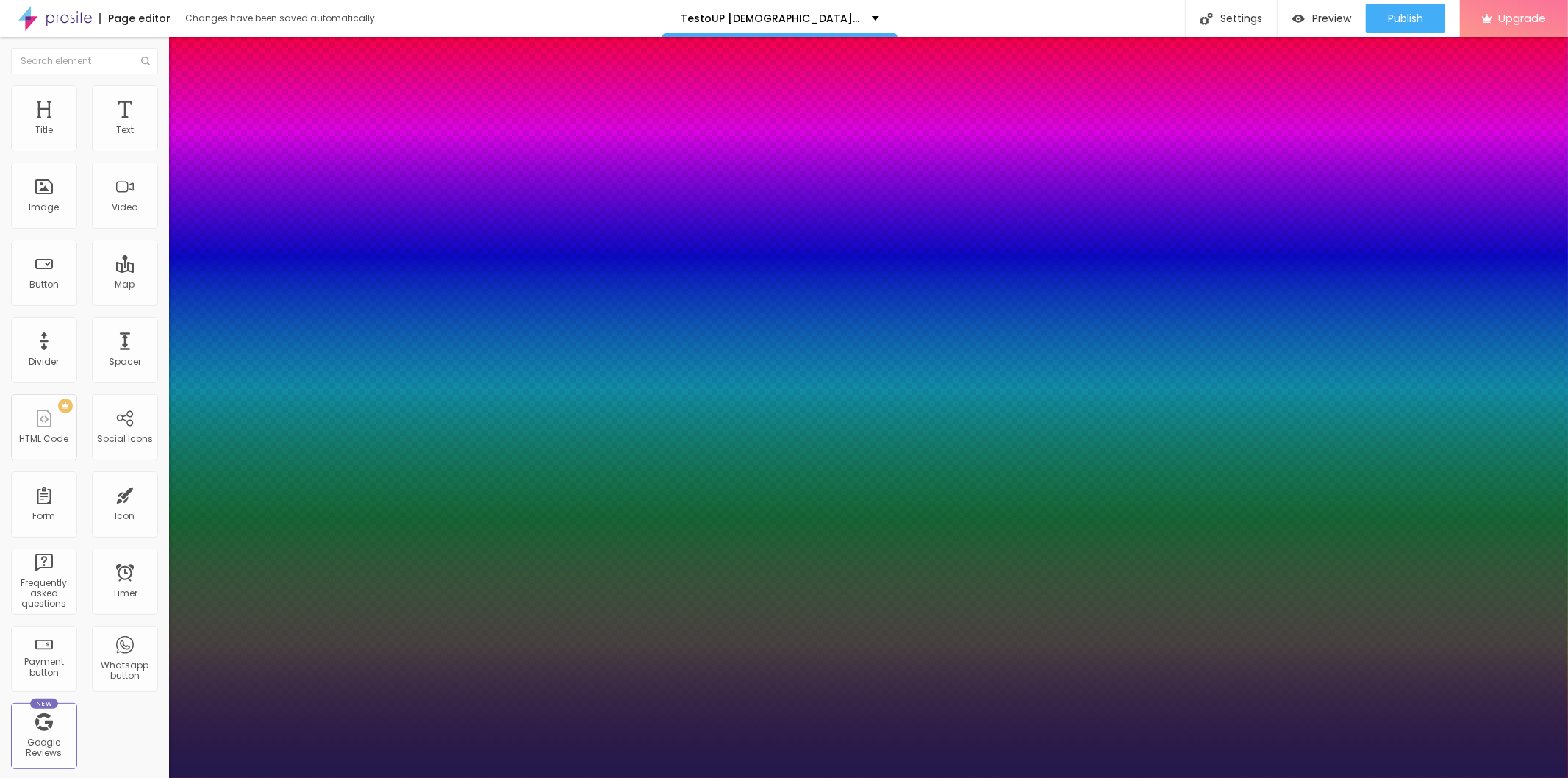
type input "1"
type input "18"
type input "1"
type input "20"
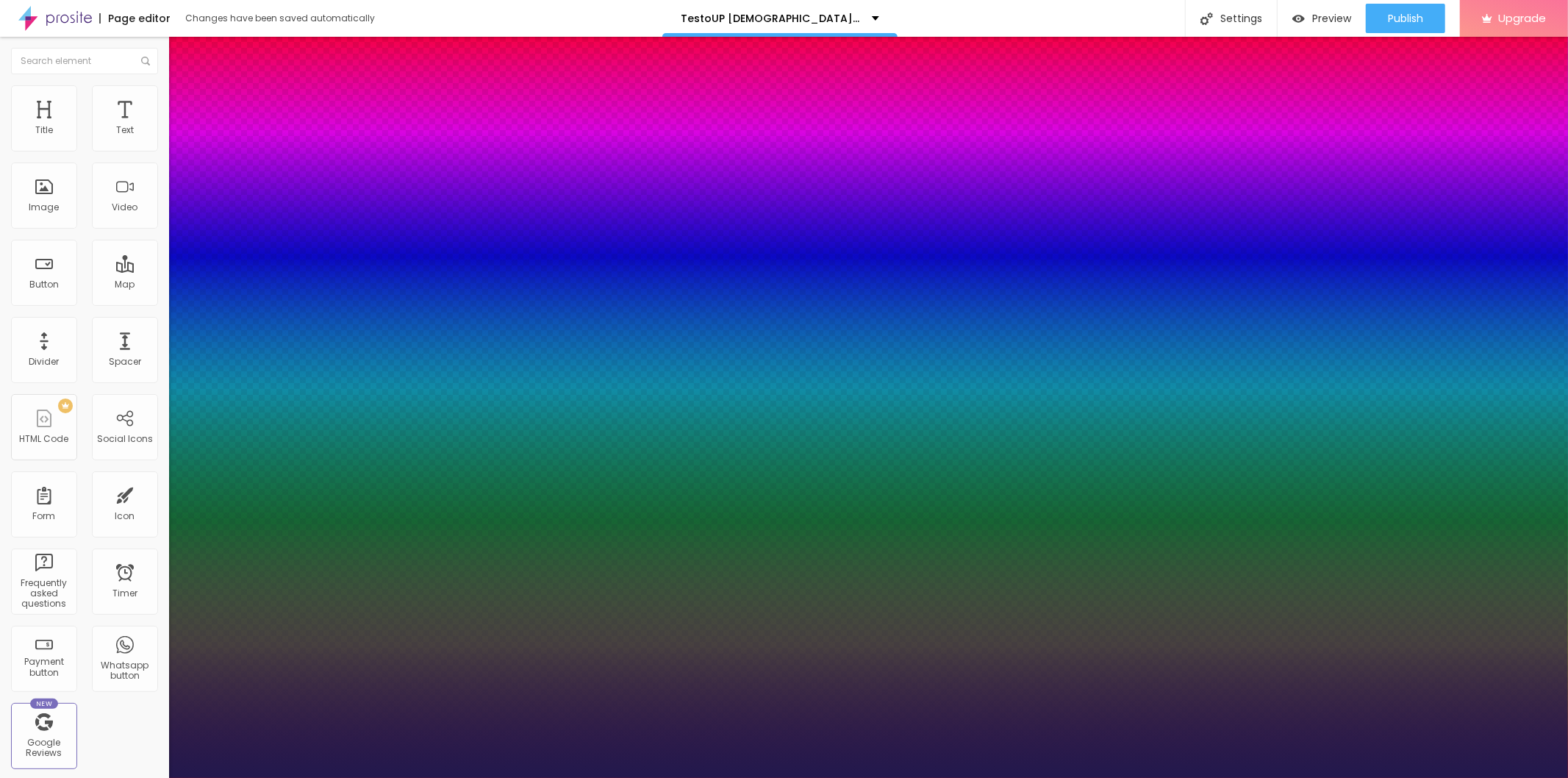
type input "20"
type input "1"
type input "21"
type input "1"
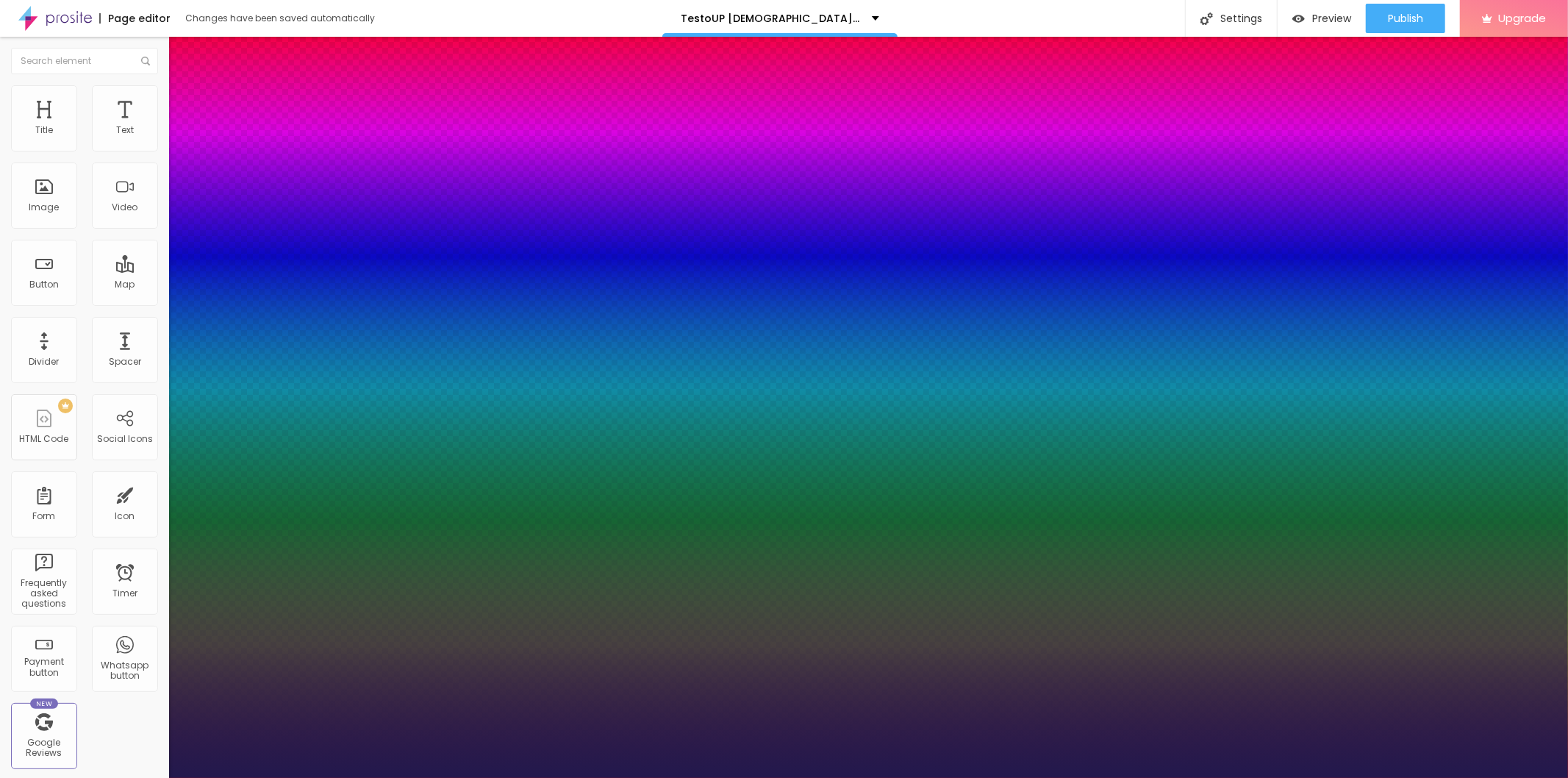
drag, startPoint x: 199, startPoint y: 249, endPoint x: 206, endPoint y: 250, distance: 7.1
type input "21"
type input "1"
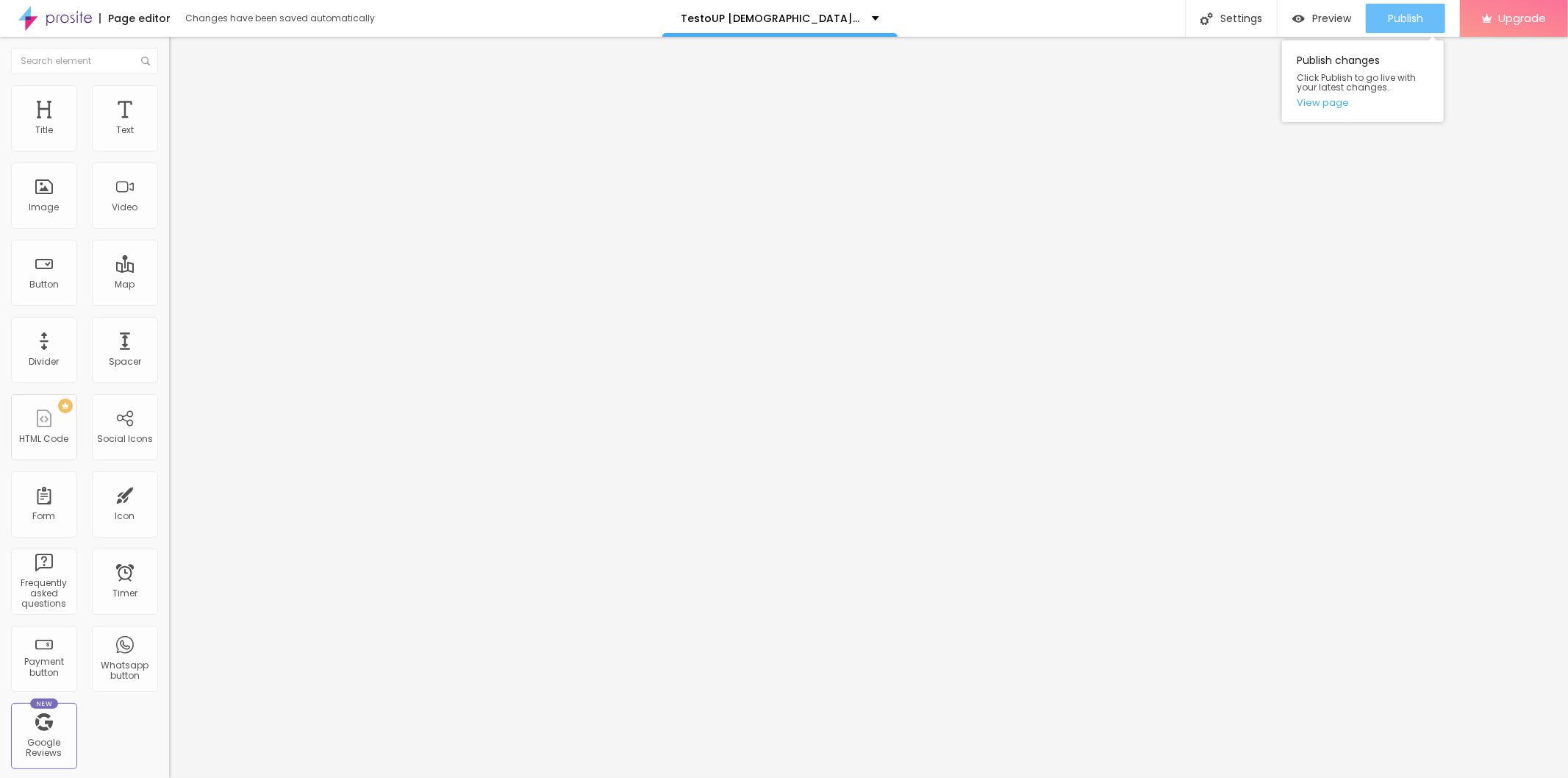
click at [1417, 25] on div "Publish" at bounding box center [1406, 18] width 36 height 29
click at [1326, 99] on link "View page" at bounding box center [1362, 102] width 133 height 10
